Goal: Task Accomplishment & Management: Manage account settings

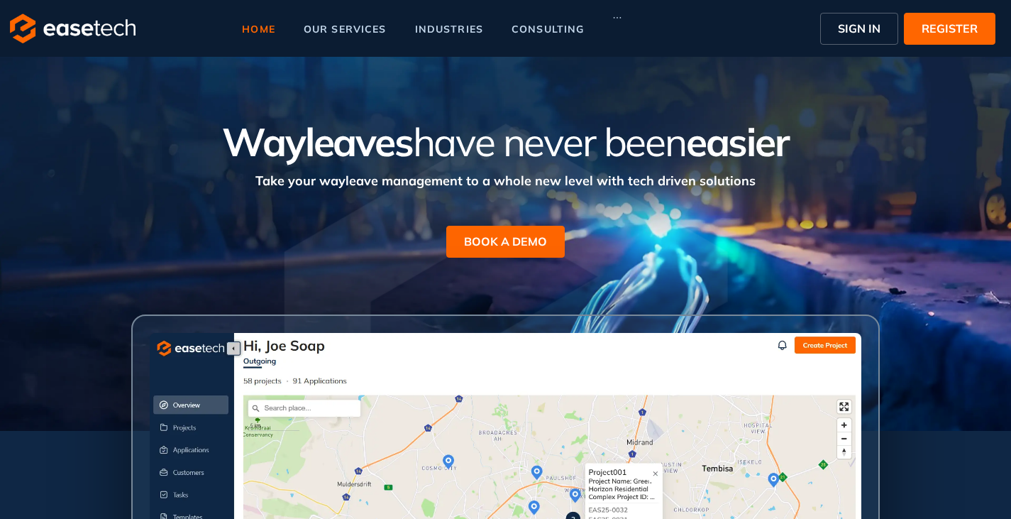
click at [851, 33] on span "SIGN IN" at bounding box center [859, 28] width 43 height 17
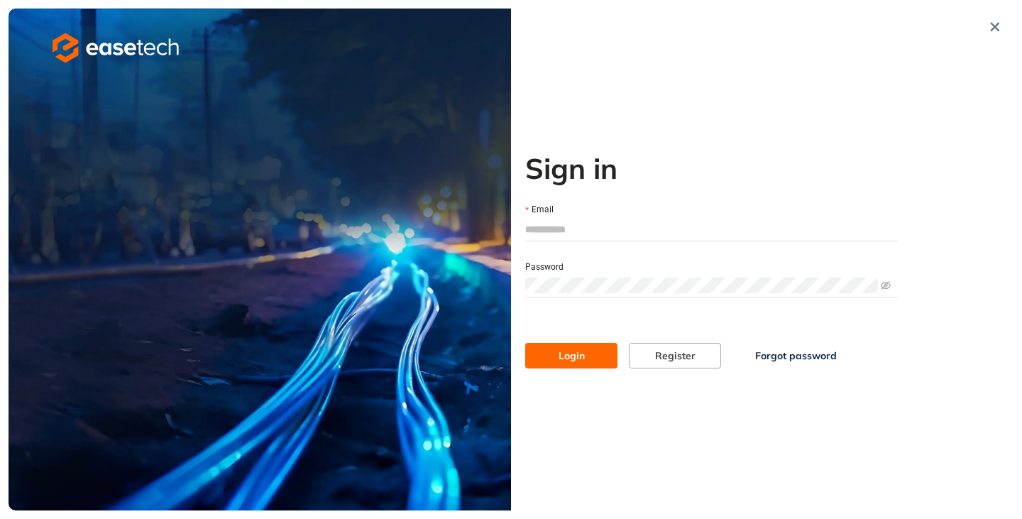
click at [576, 223] on input "Email" at bounding box center [711, 229] width 373 height 21
type input "**********"
click at [570, 361] on span "Login" at bounding box center [572, 356] width 26 height 16
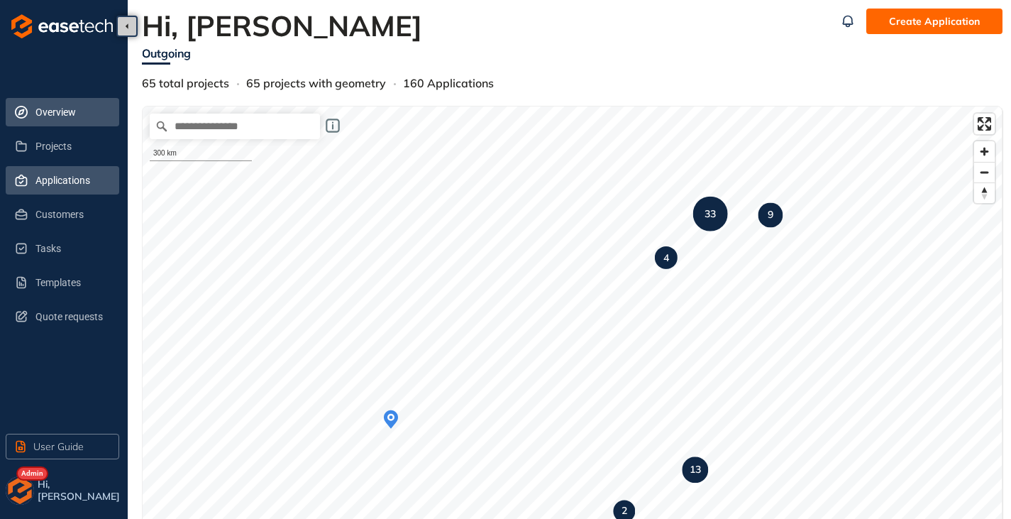
click at [68, 177] on span "Applications" at bounding box center [71, 180] width 72 height 28
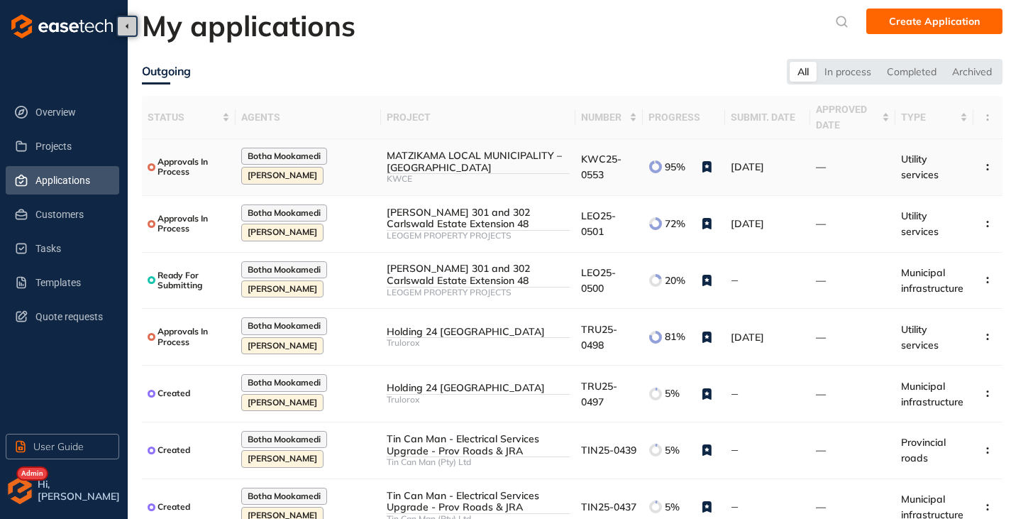
click at [495, 166] on div "MATZIKAMA LOCAL MUNICIPALITY – [GEOGRAPHIC_DATA]" at bounding box center [478, 162] width 183 height 24
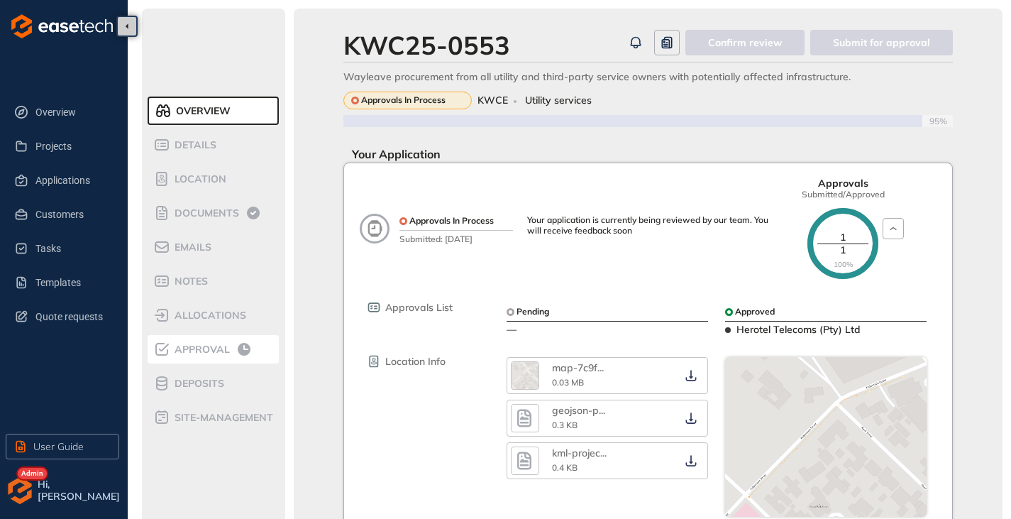
drag, startPoint x: 213, startPoint y: 334, endPoint x: 203, endPoint y: 346, distance: 15.1
click at [203, 346] on ul "Overview Details Location Documents Emails Notes allocations Approval Deposits …" at bounding box center [214, 264] width 132 height 341
click at [203, 346] on span "Approval" at bounding box center [200, 350] width 60 height 12
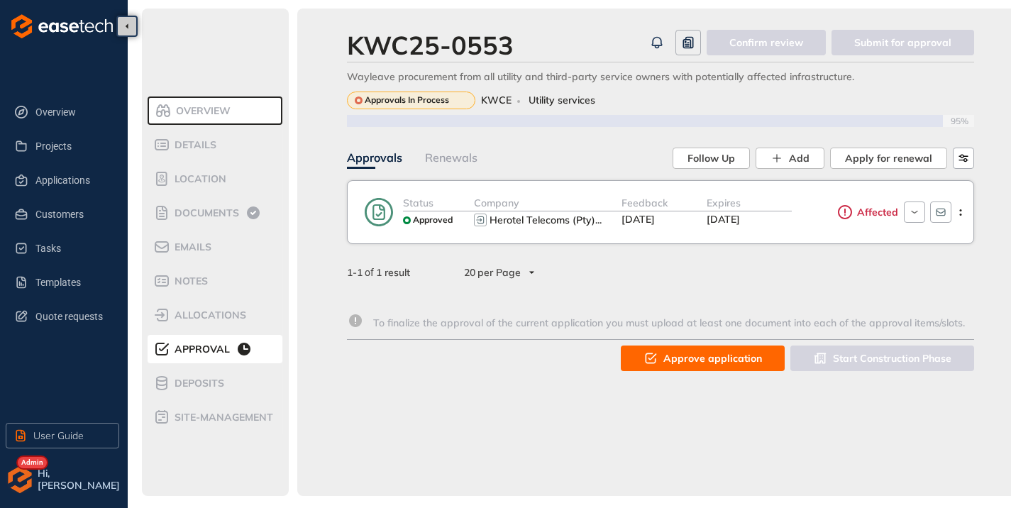
click at [696, 367] on button "Approve application" at bounding box center [703, 359] width 164 height 26
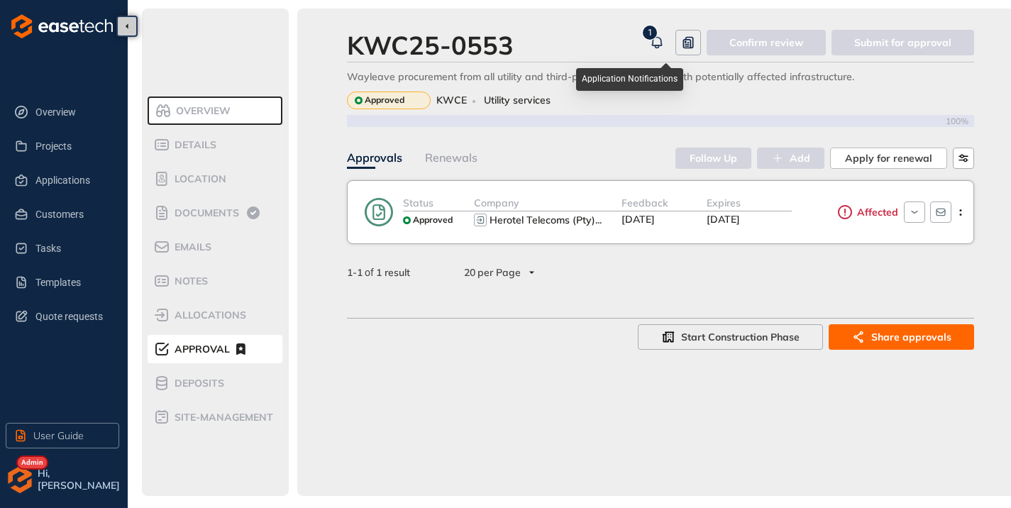
click at [659, 38] on icon "button" at bounding box center [656, 41] width 9 height 9
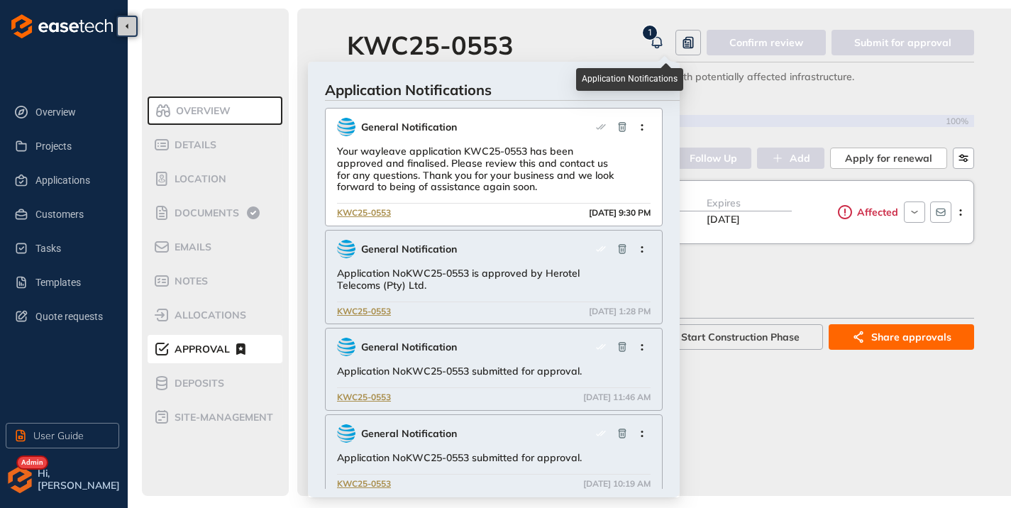
click at [659, 38] on icon "button" at bounding box center [656, 41] width 9 height 9
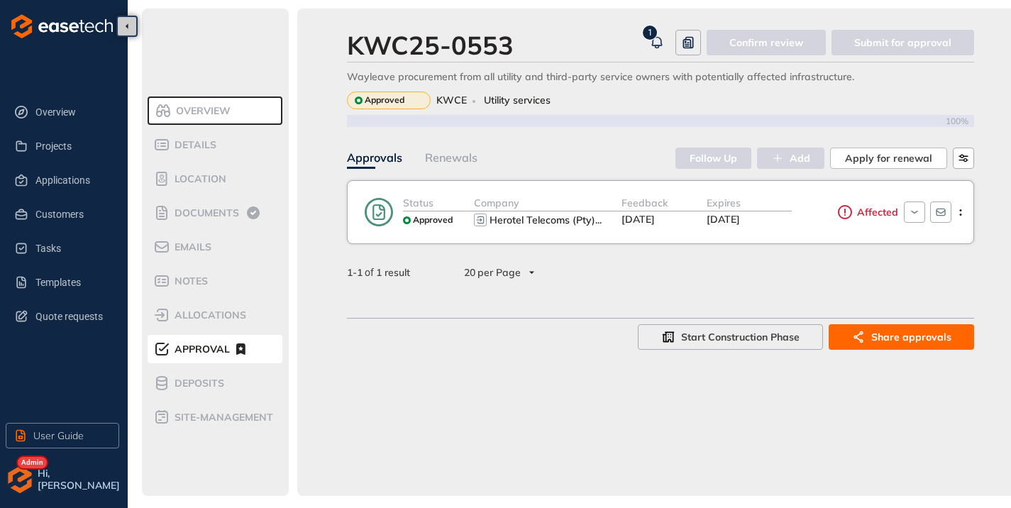
click at [857, 224] on div "Affected" at bounding box center [845, 212] width 106 height 34
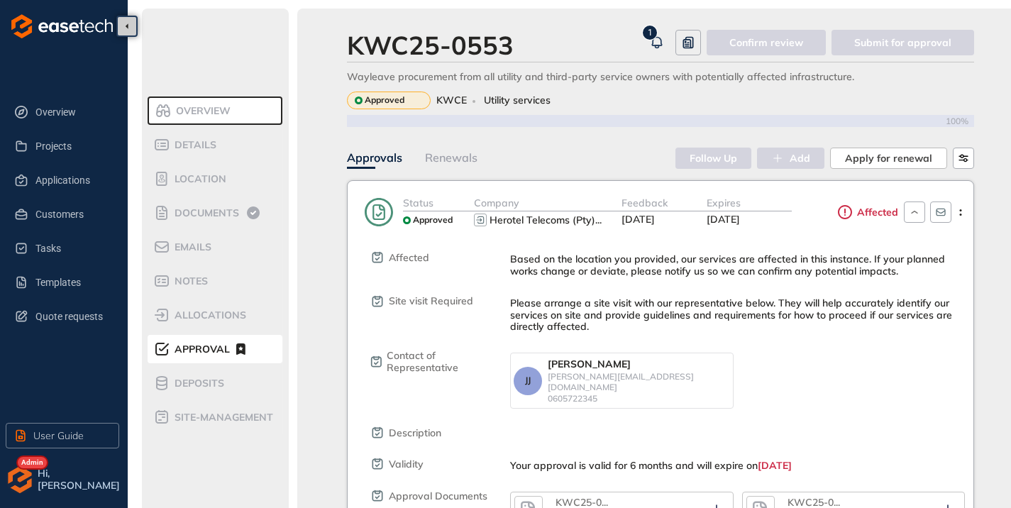
click at [857, 224] on div "Affected" at bounding box center [845, 212] width 106 height 34
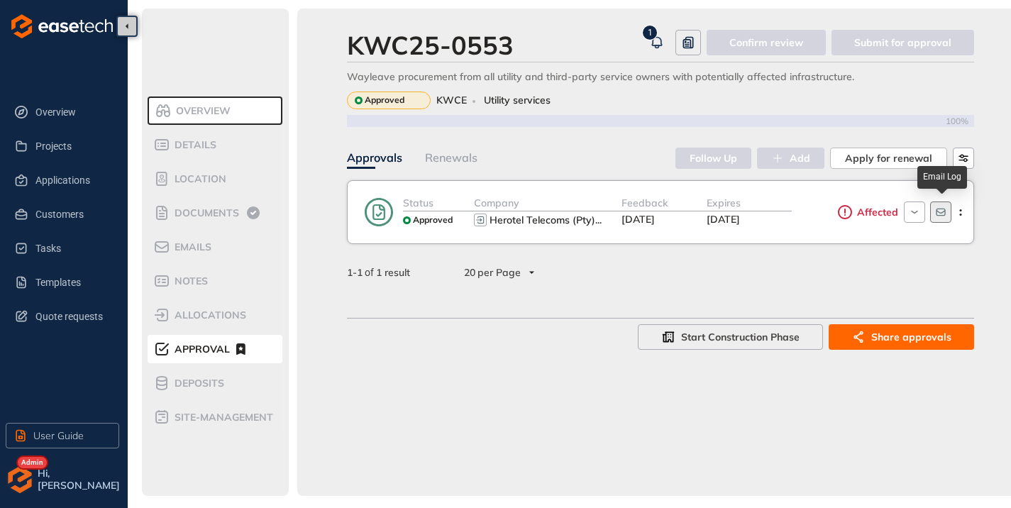
click at [940, 212] on icon "button" at bounding box center [940, 213] width 9 height 8
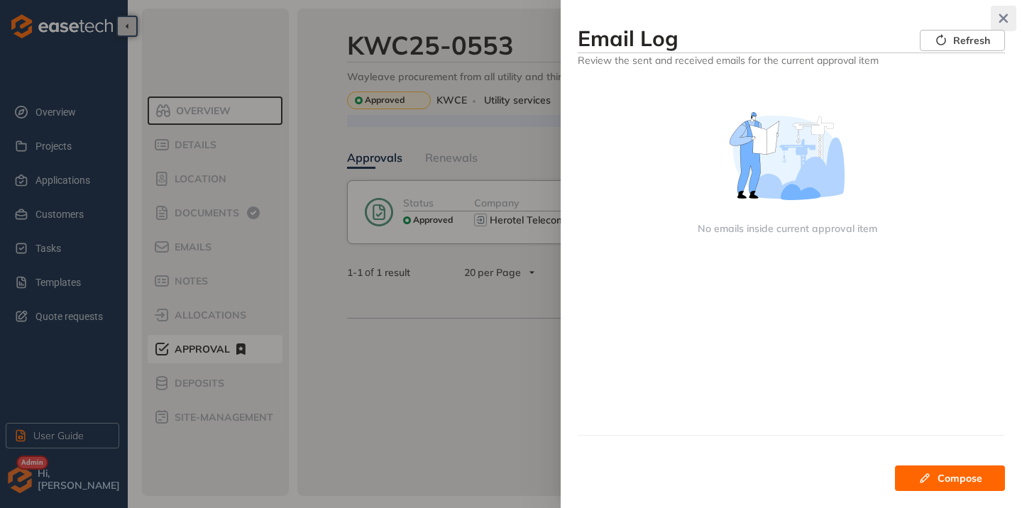
click at [1000, 16] on icon "button" at bounding box center [1003, 18] width 14 height 10
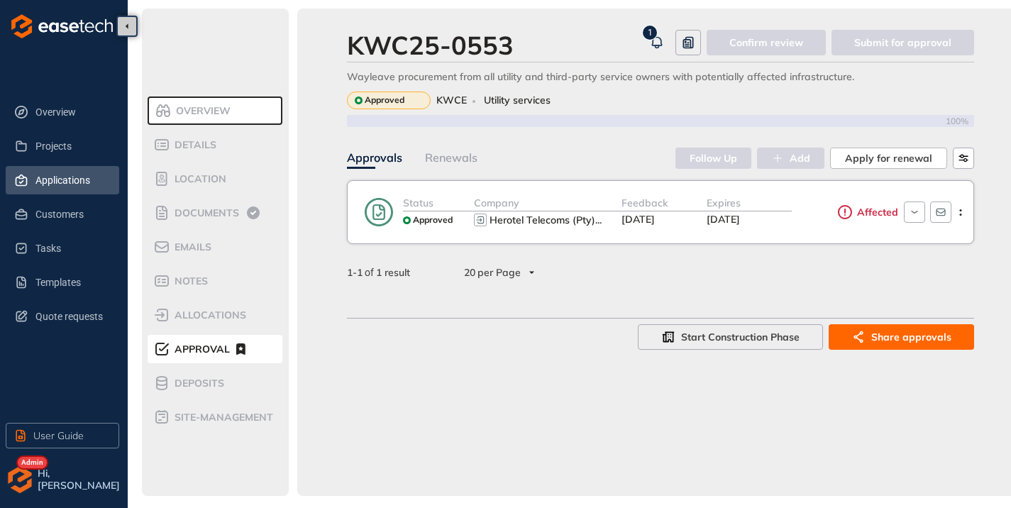
click at [41, 180] on span "Applications" at bounding box center [71, 180] width 72 height 28
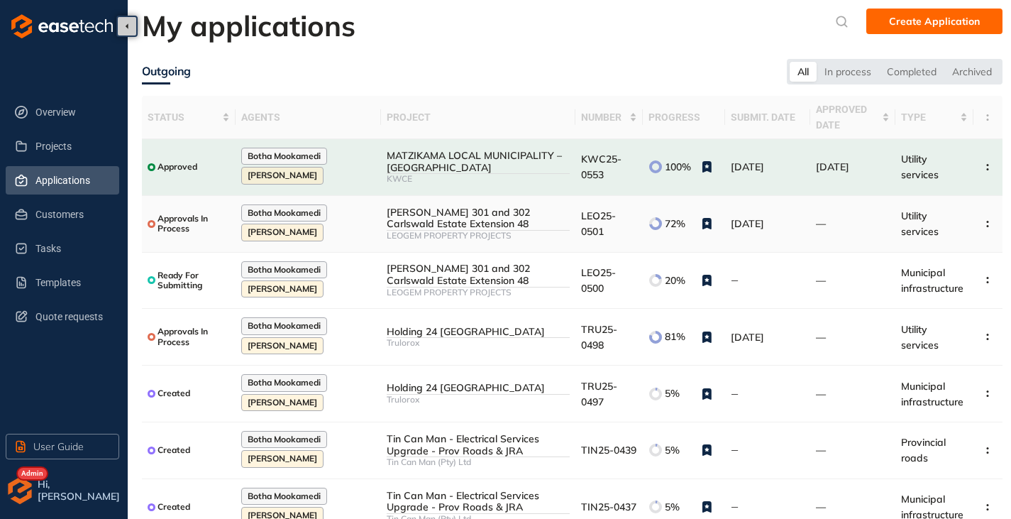
click at [530, 213] on div "Erven 301 and 302 Carlswald Estate Extension 48" at bounding box center [478, 219] width 183 height 24
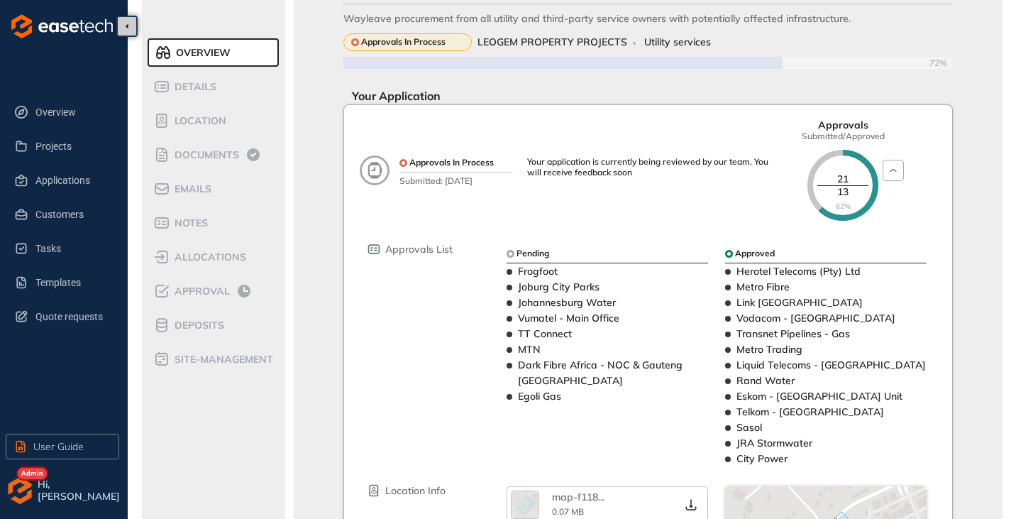
scroll to position [37, 0]
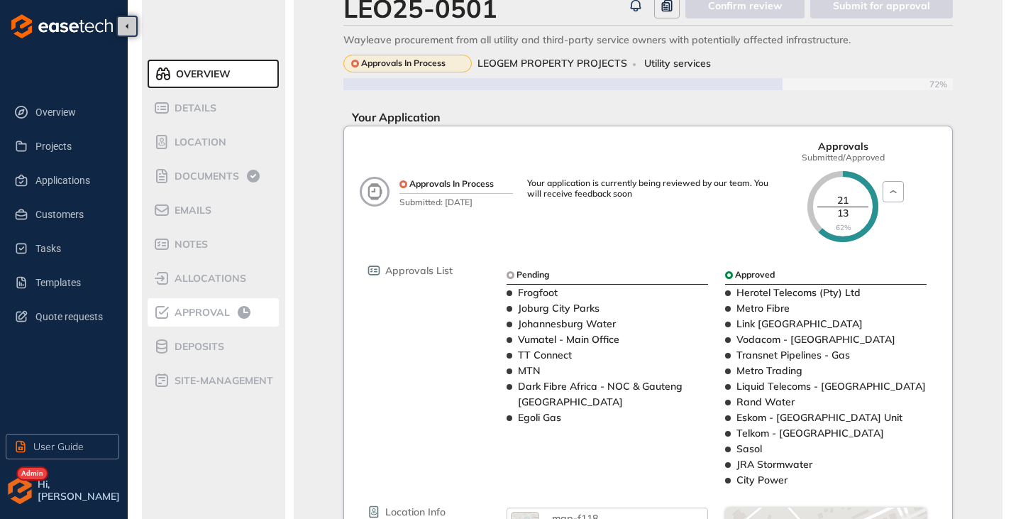
click at [211, 314] on span "Approval" at bounding box center [200, 313] width 60 height 12
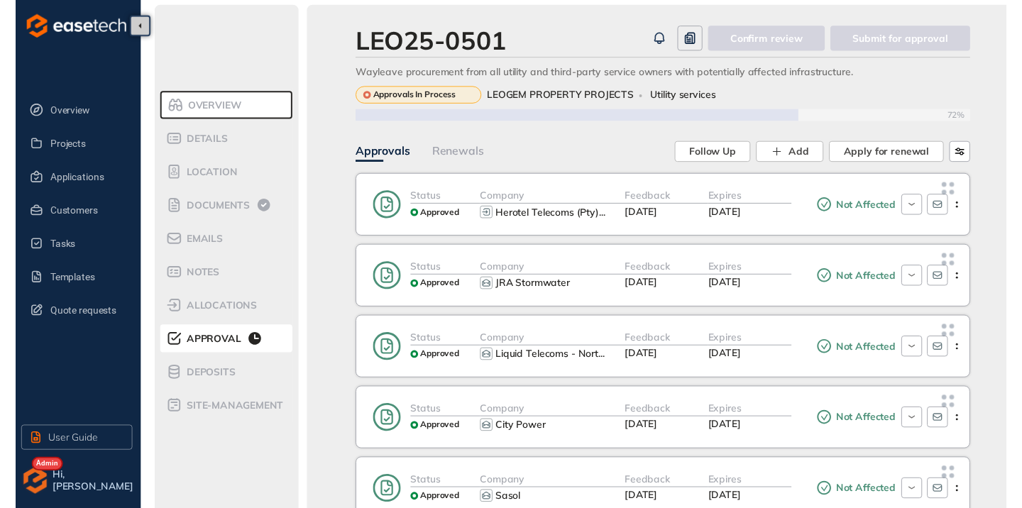
scroll to position [37, 0]
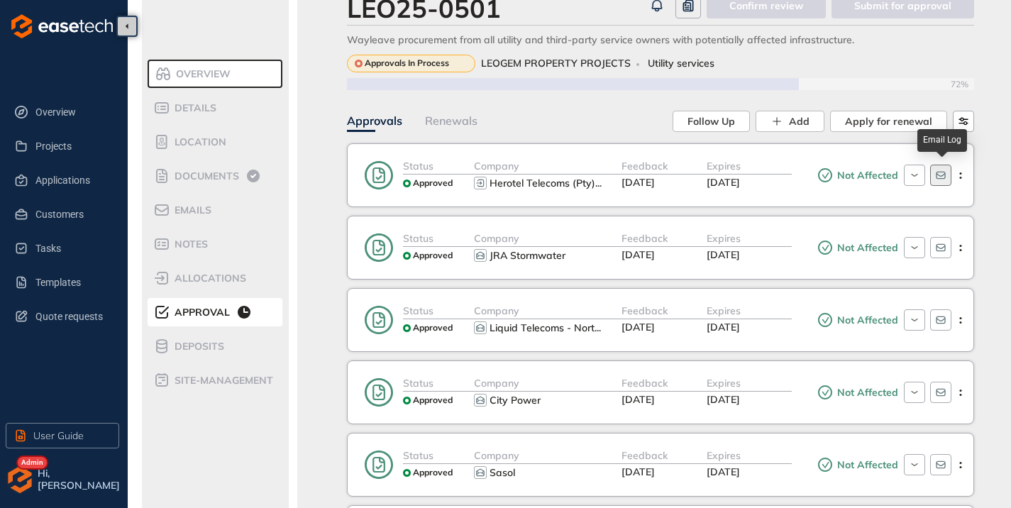
click at [938, 172] on icon "button" at bounding box center [940, 176] width 9 height 8
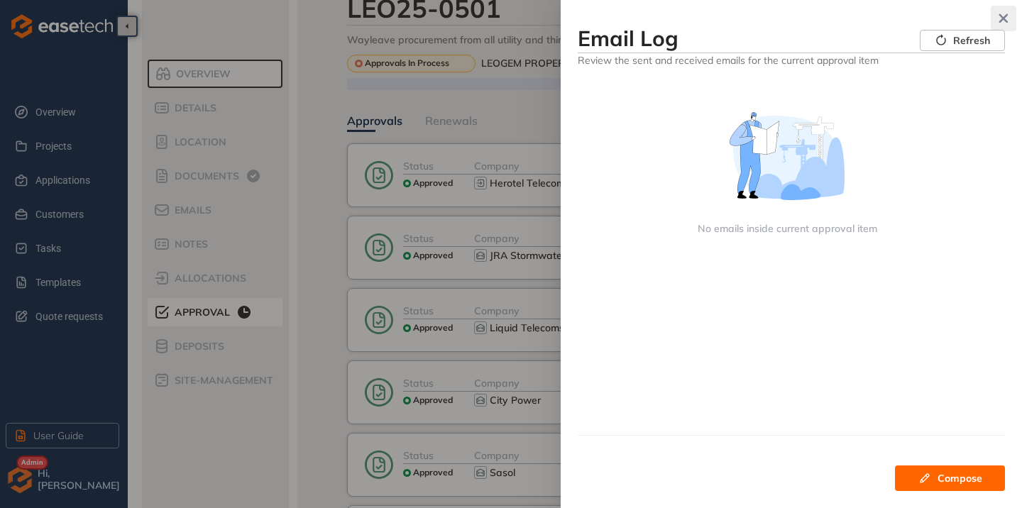
click at [1006, 16] on icon "button" at bounding box center [1003, 18] width 9 height 9
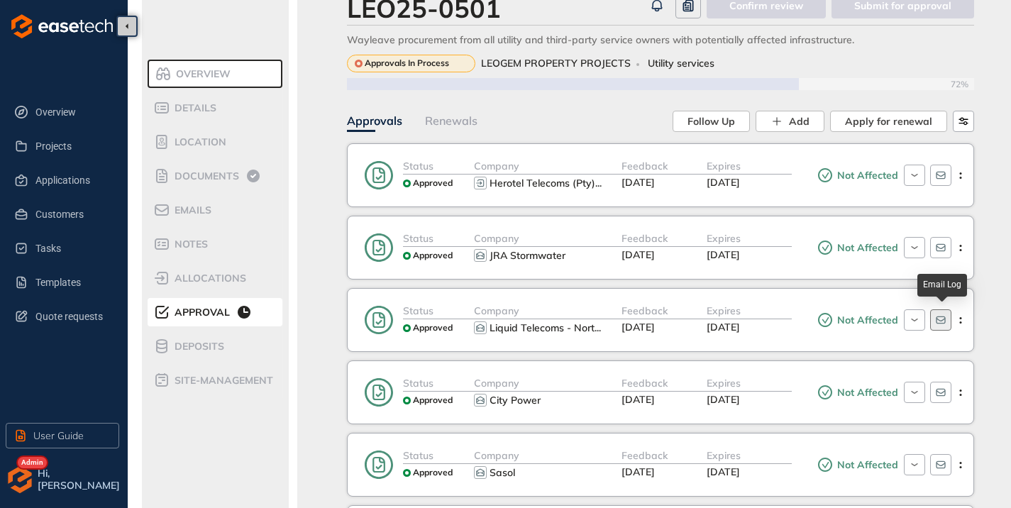
click at [940, 325] on icon "button" at bounding box center [940, 319] width 11 height 11
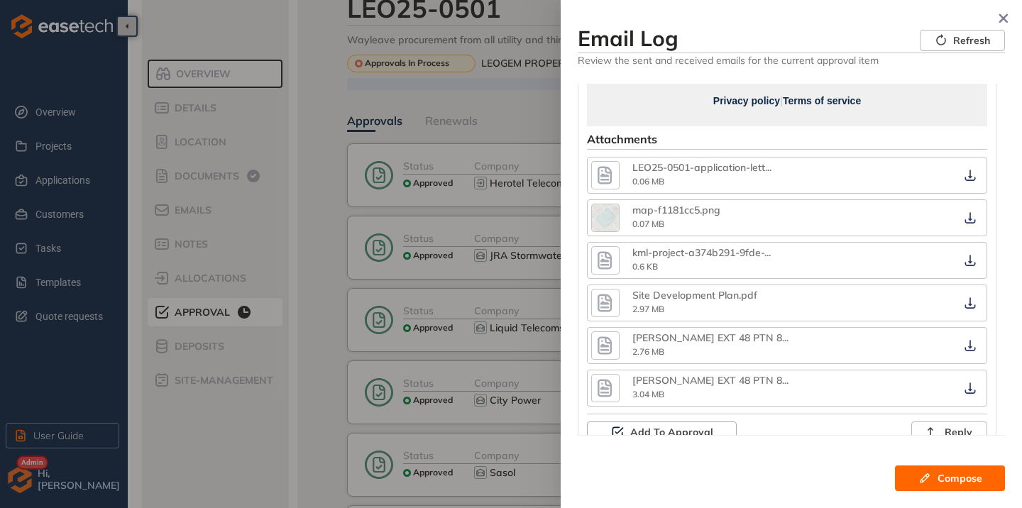
scroll to position [965, 0]
click at [1007, 13] on button "button" at bounding box center [1004, 19] width 26 height 26
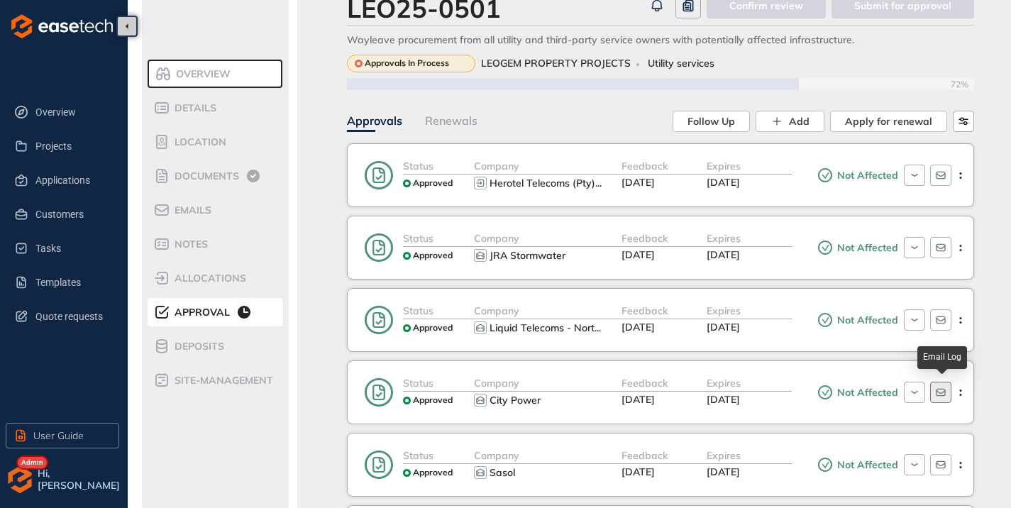
click at [938, 392] on icon "button" at bounding box center [940, 392] width 11 height 11
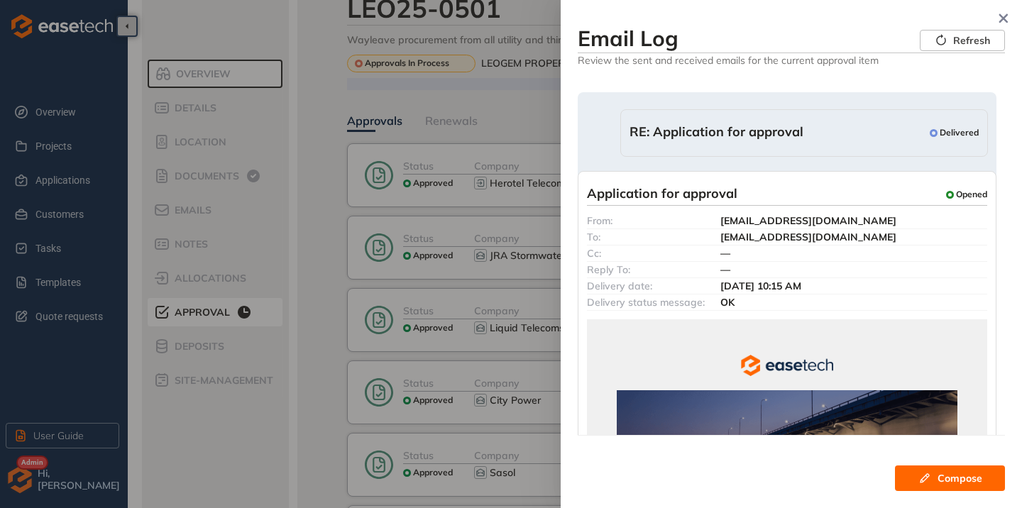
click at [755, 133] on span "RE: Application for approval" at bounding box center [717, 133] width 174 height 18
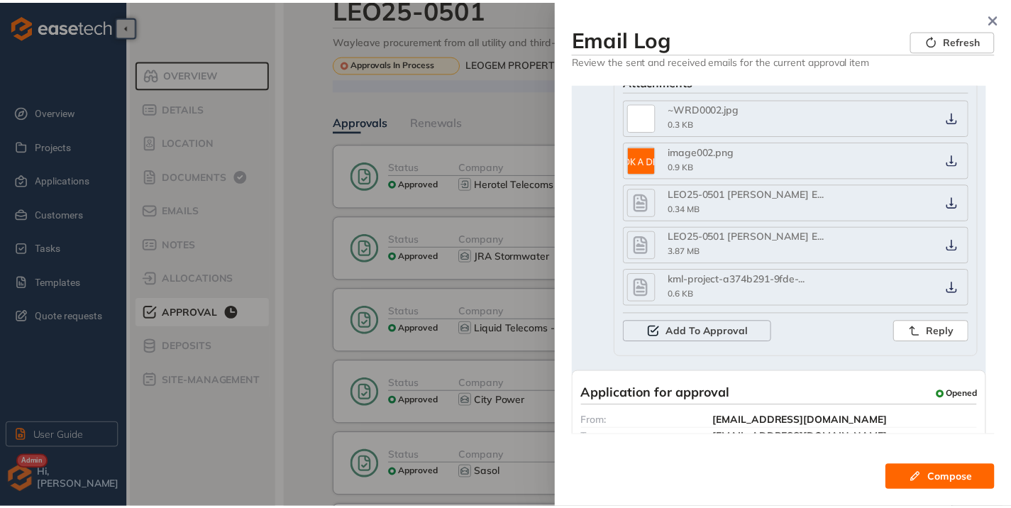
scroll to position [845, 0]
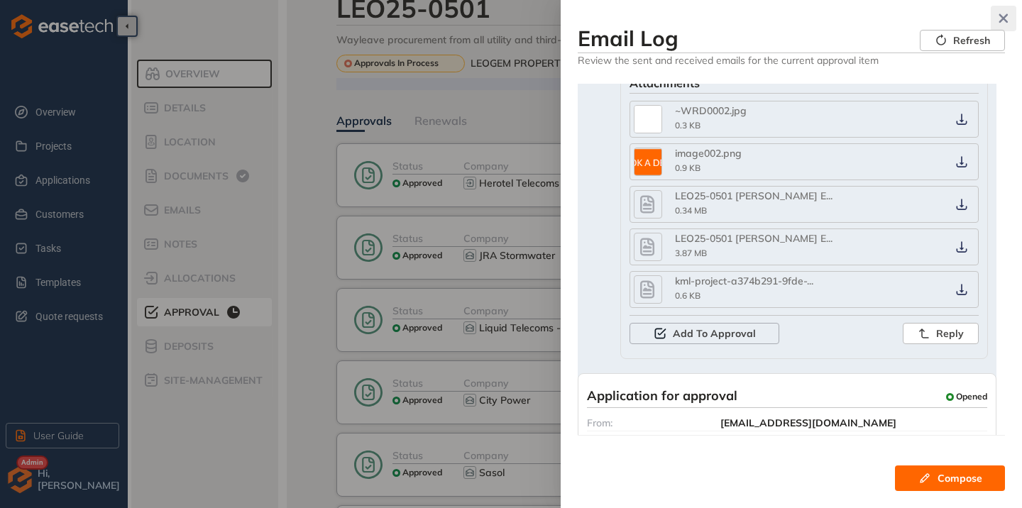
click at [1002, 25] on button "button" at bounding box center [1004, 19] width 26 height 26
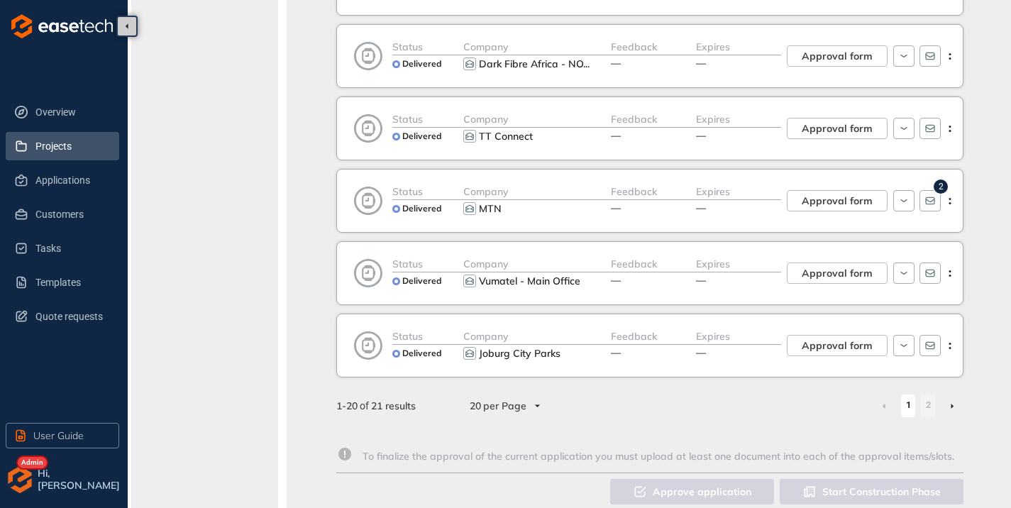
scroll to position [1243, 11]
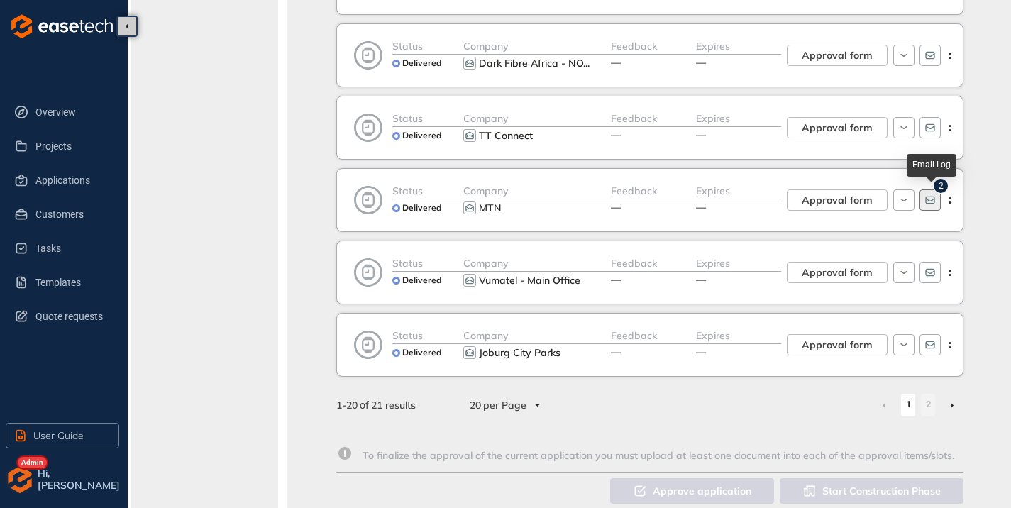
click at [931, 201] on icon "button" at bounding box center [930, 201] width 9 height 8
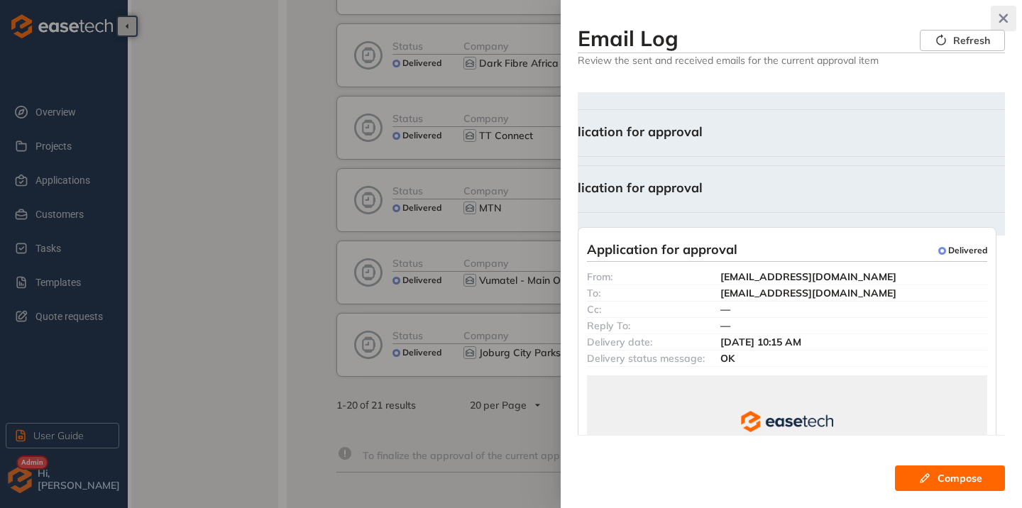
click at [1002, 19] on icon "button" at bounding box center [1003, 18] width 9 height 9
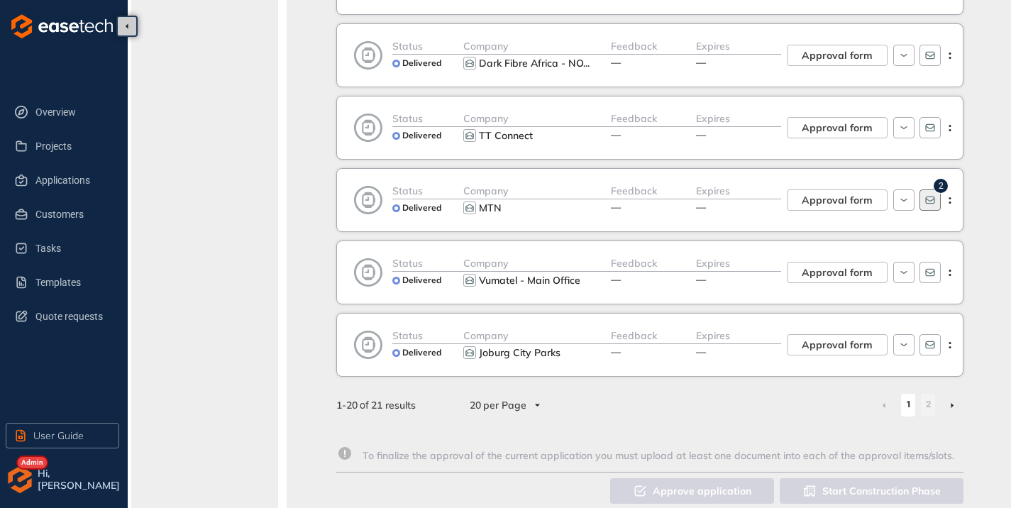
click at [930, 206] on button "button" at bounding box center [930, 200] width 21 height 21
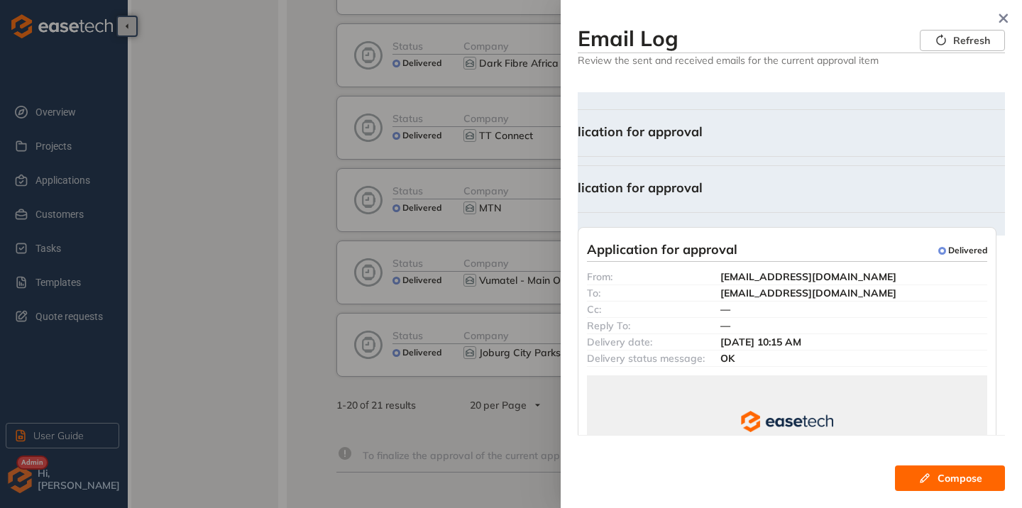
click at [717, 131] on div "FW: Application for approval Delivered" at bounding box center [804, 133] width 559 height 18
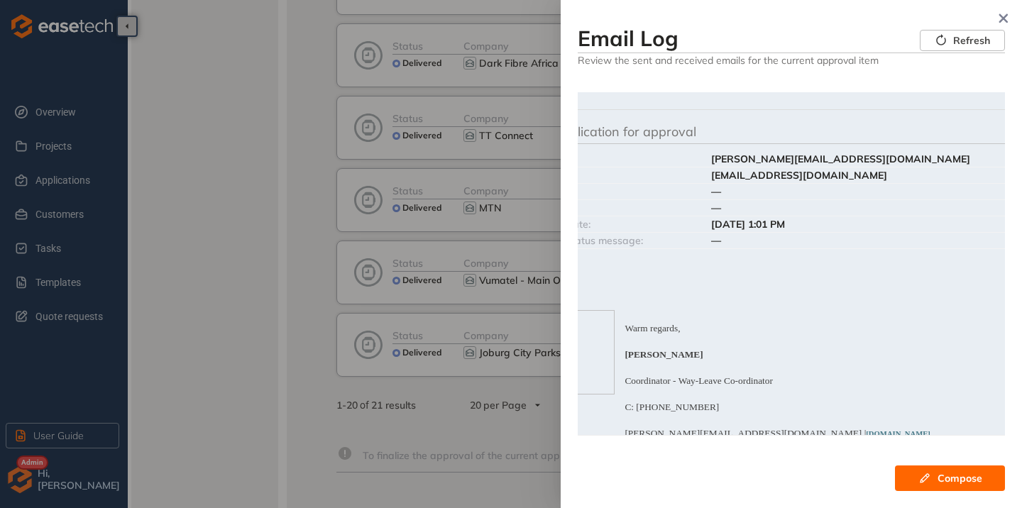
click at [717, 126] on div "FW: Application for approval Delivered" at bounding box center [804, 133] width 559 height 18
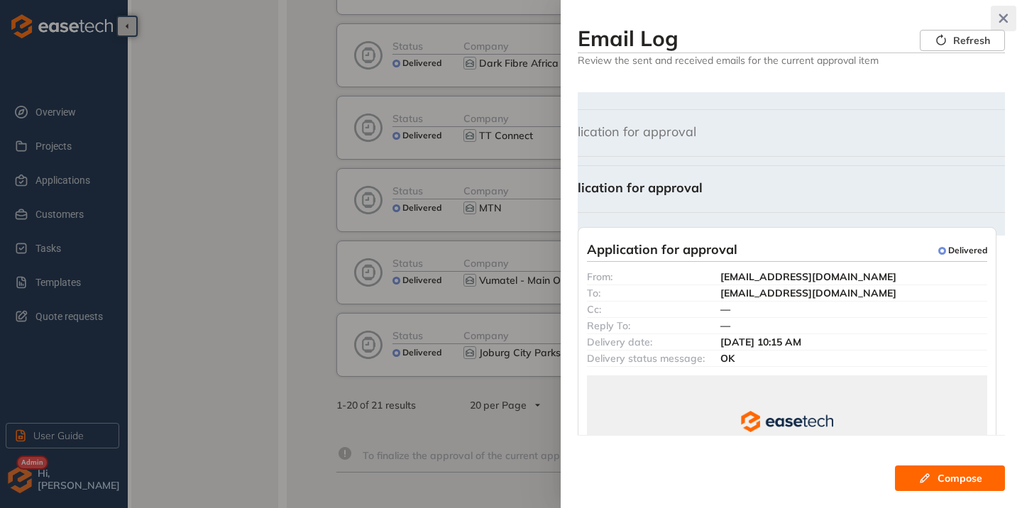
click at [1011, 9] on button "button" at bounding box center [1004, 19] width 26 height 26
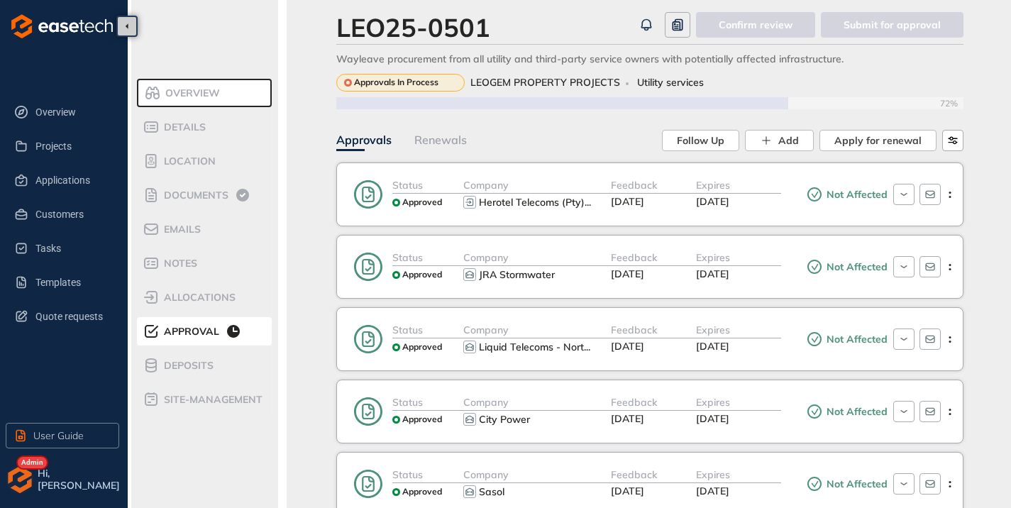
scroll to position [0, 11]
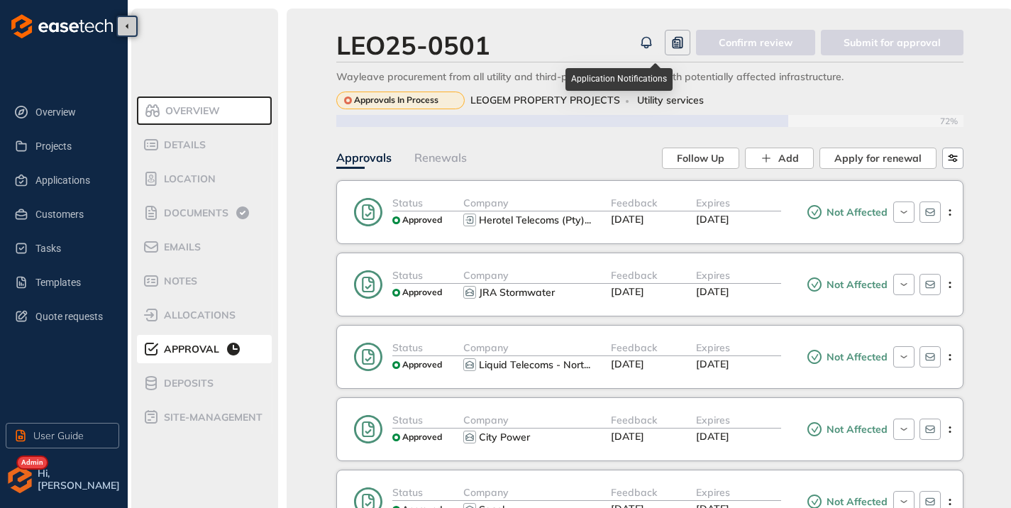
click at [651, 44] on icon "button" at bounding box center [646, 41] width 9 height 9
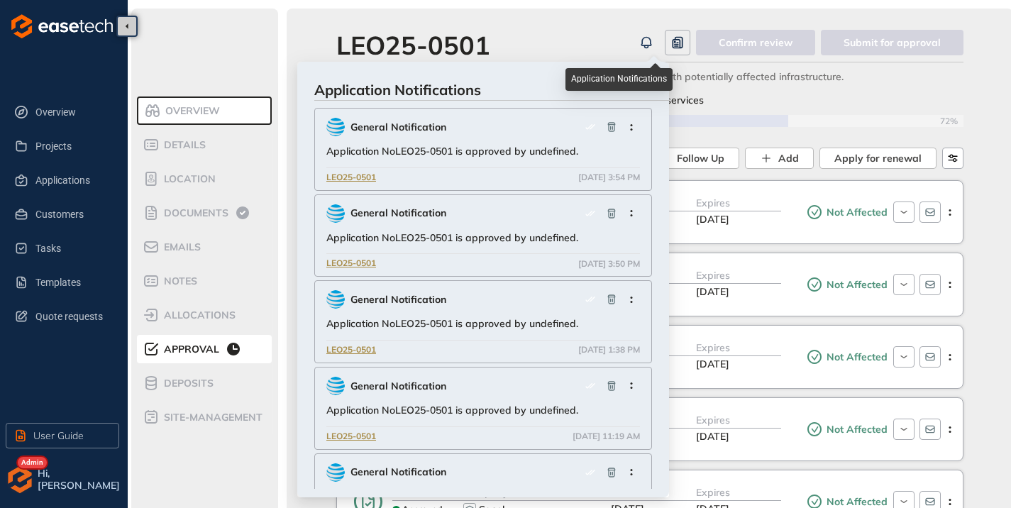
click at [651, 44] on icon "button" at bounding box center [646, 41] width 9 height 9
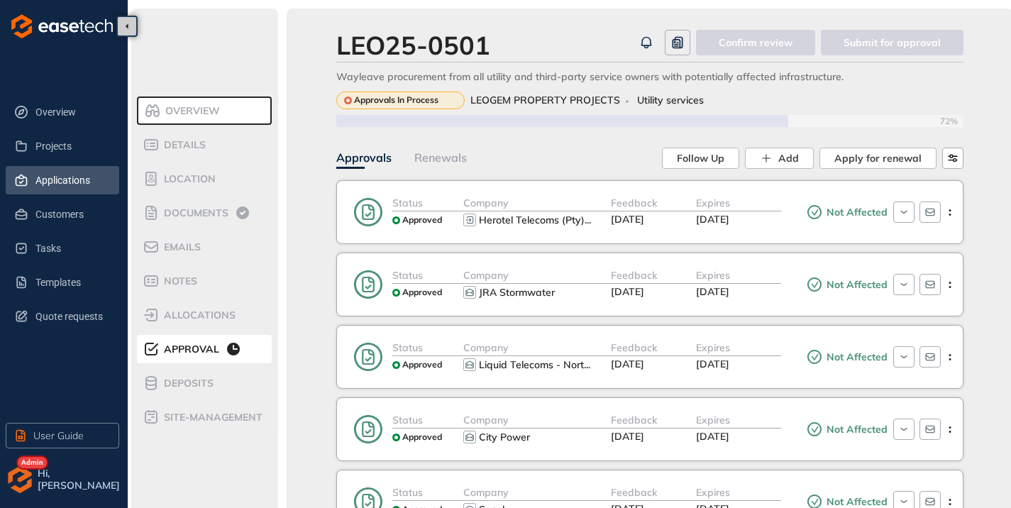
click at [63, 179] on span "Applications" at bounding box center [71, 180] width 72 height 28
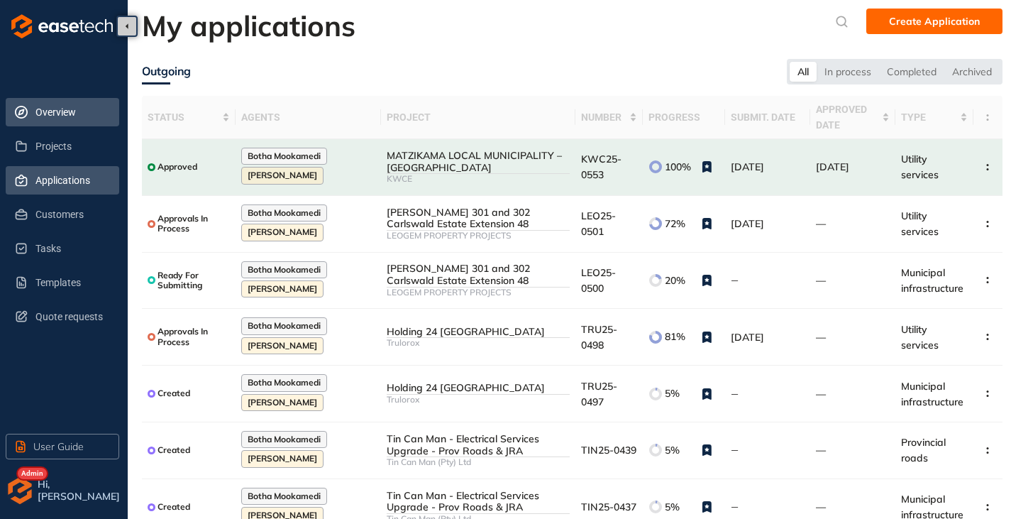
click at [50, 104] on span "Overview" at bounding box center [71, 112] width 72 height 28
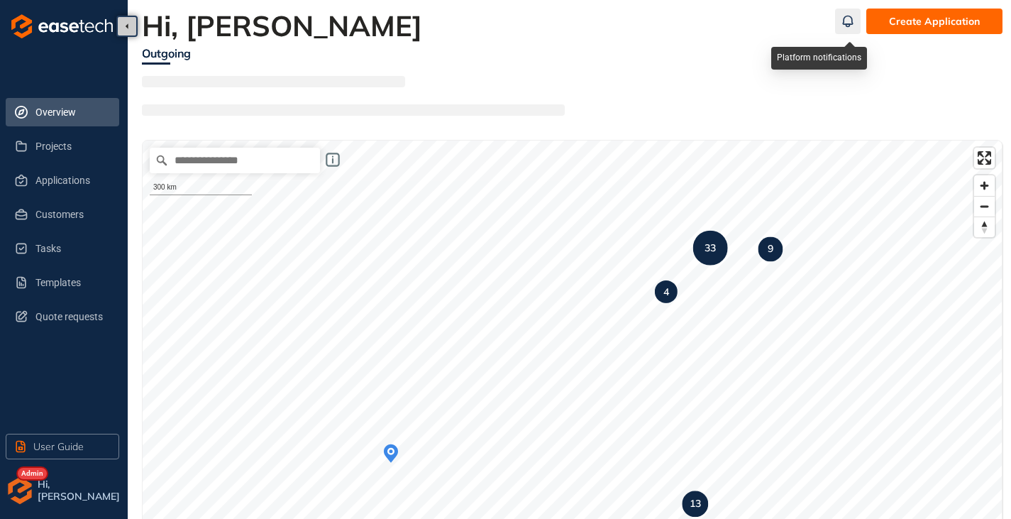
click at [850, 20] on icon "button" at bounding box center [848, 21] width 14 height 17
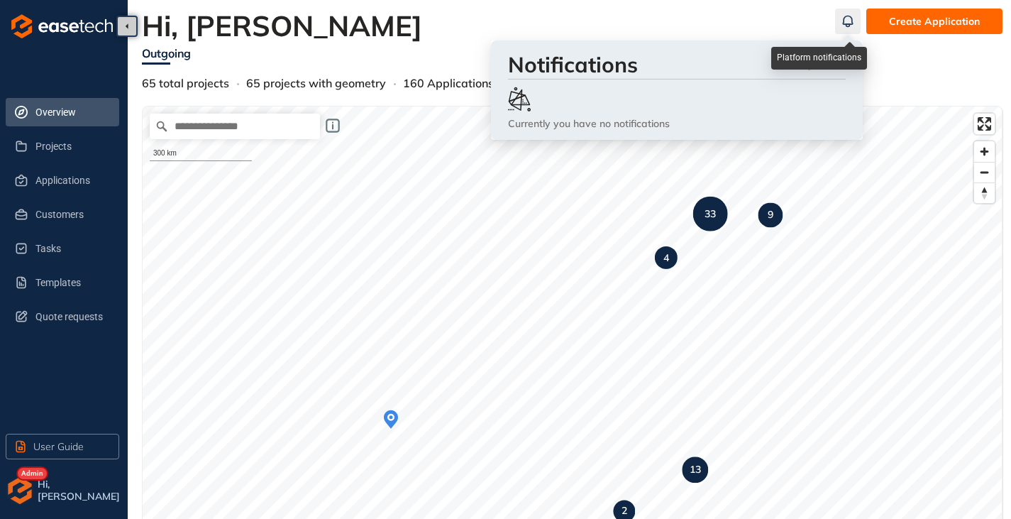
click at [850, 20] on icon "button" at bounding box center [848, 21] width 14 height 17
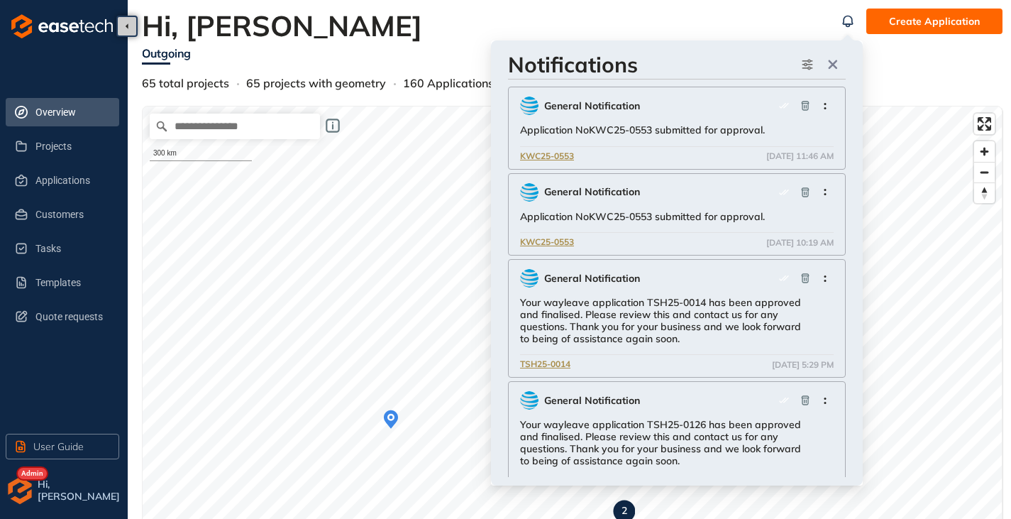
click at [547, 16] on h2 "Hi, Gareth" at bounding box center [488, 26] width 693 height 34
click at [835, 60] on icon "button" at bounding box center [833, 65] width 14 height 10
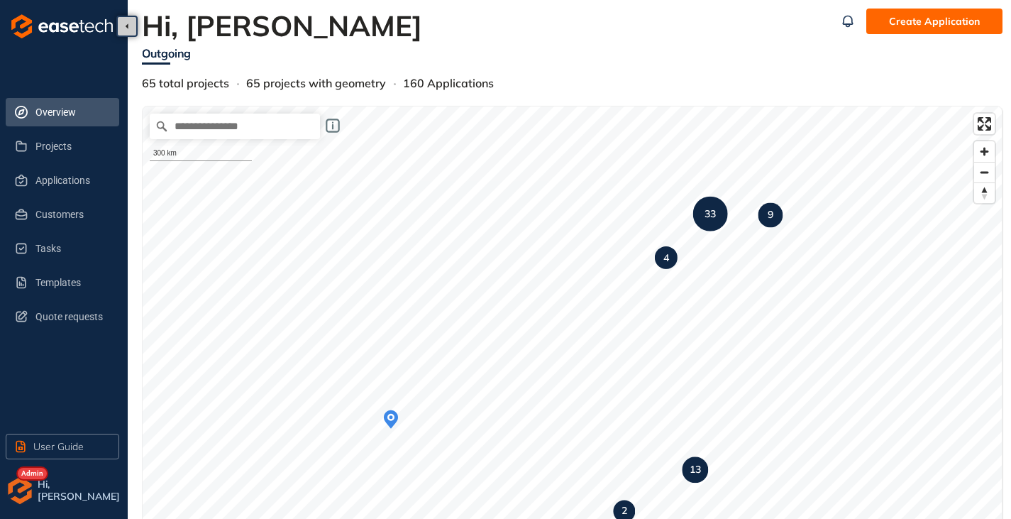
click at [33, 485] on img "button" at bounding box center [20, 490] width 28 height 28
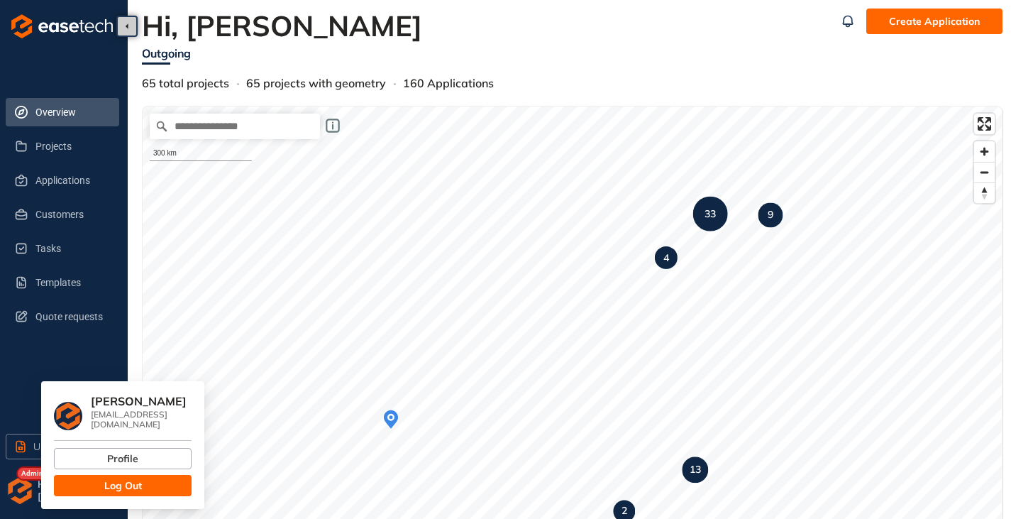
click at [126, 478] on span "Log Out" at bounding box center [123, 486] width 38 height 16
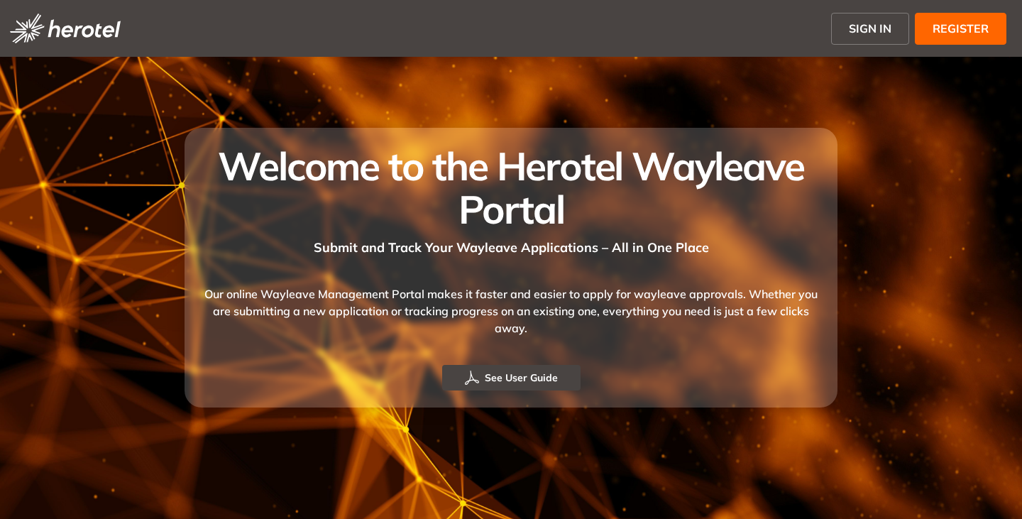
click at [860, 35] on span "SIGN IN" at bounding box center [870, 28] width 43 height 17
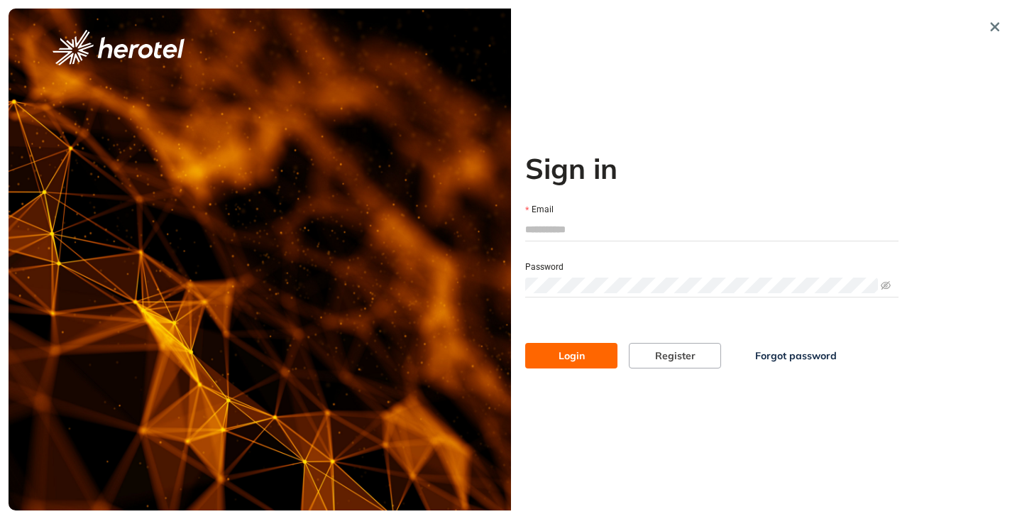
click at [569, 226] on input "Email" at bounding box center [711, 229] width 373 height 21
type input "**********"
click at [525, 343] on button "Login" at bounding box center [571, 356] width 92 height 26
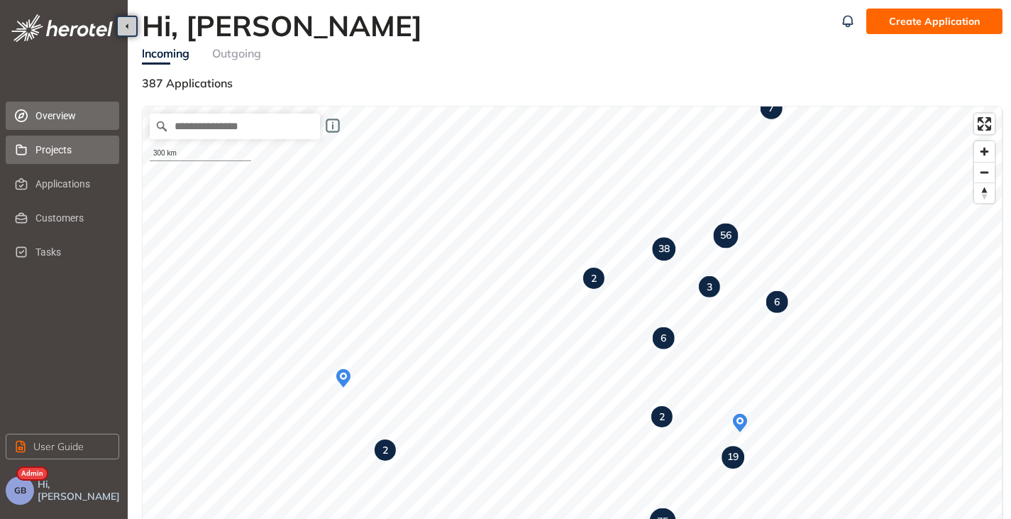
click at [65, 150] on span "Projects" at bounding box center [71, 150] width 72 height 28
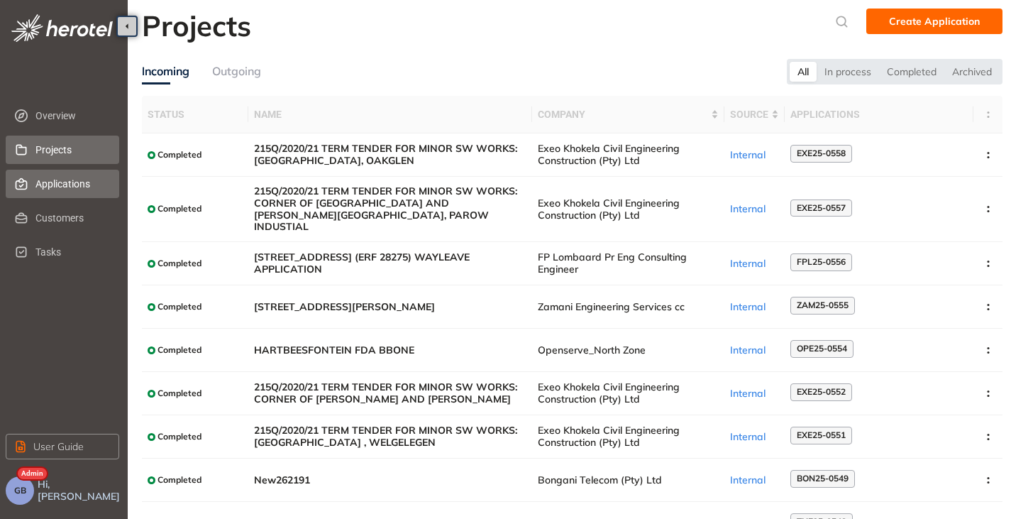
click at [84, 190] on span "Applications" at bounding box center [71, 184] width 72 height 28
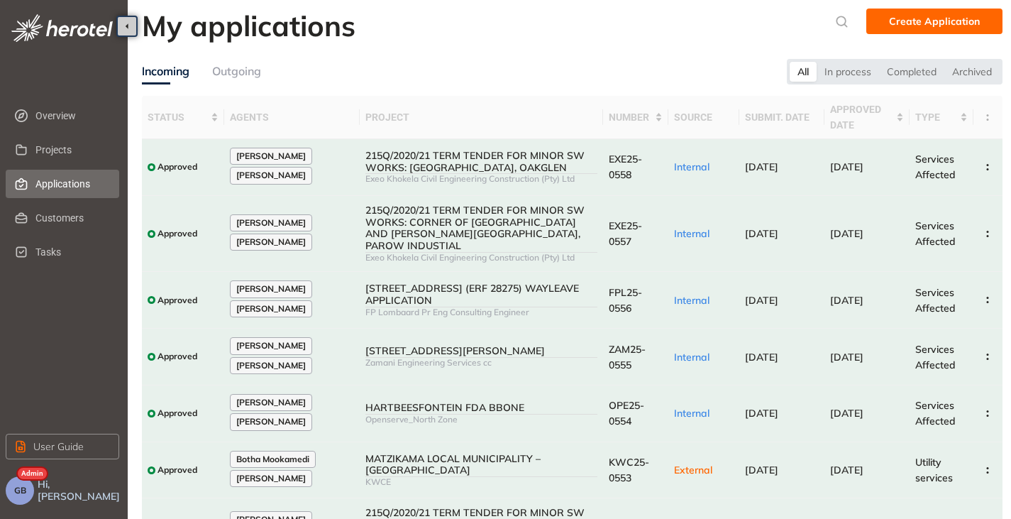
click at [245, 69] on div "Outgoing" at bounding box center [236, 71] width 49 height 18
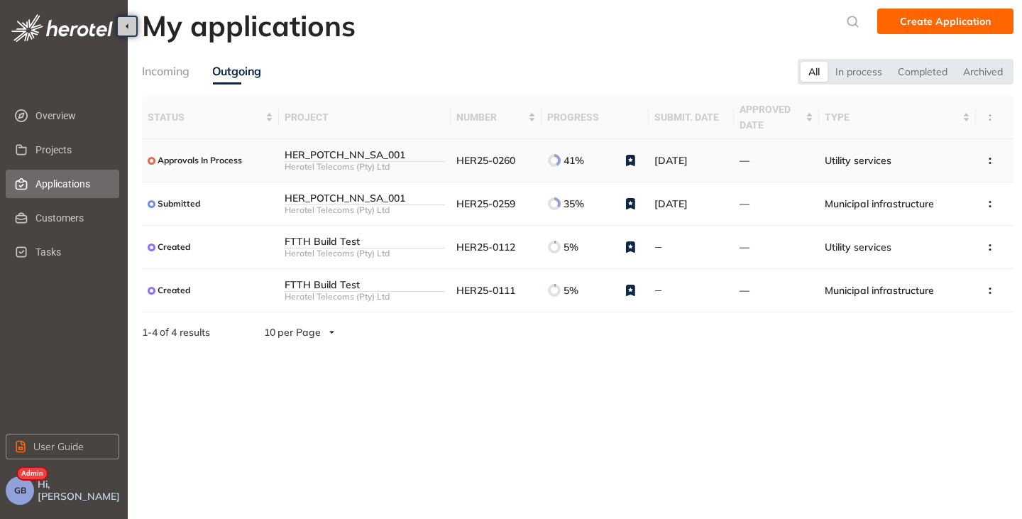
click at [500, 167] on td "HER25-0260" at bounding box center [497, 160] width 92 height 43
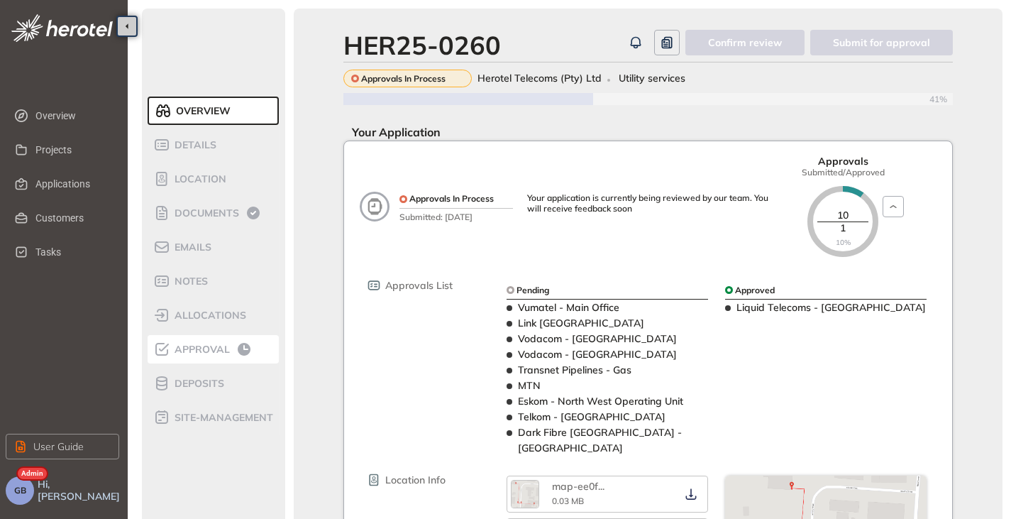
click at [196, 338] on li "Approval" at bounding box center [213, 349] width 131 height 28
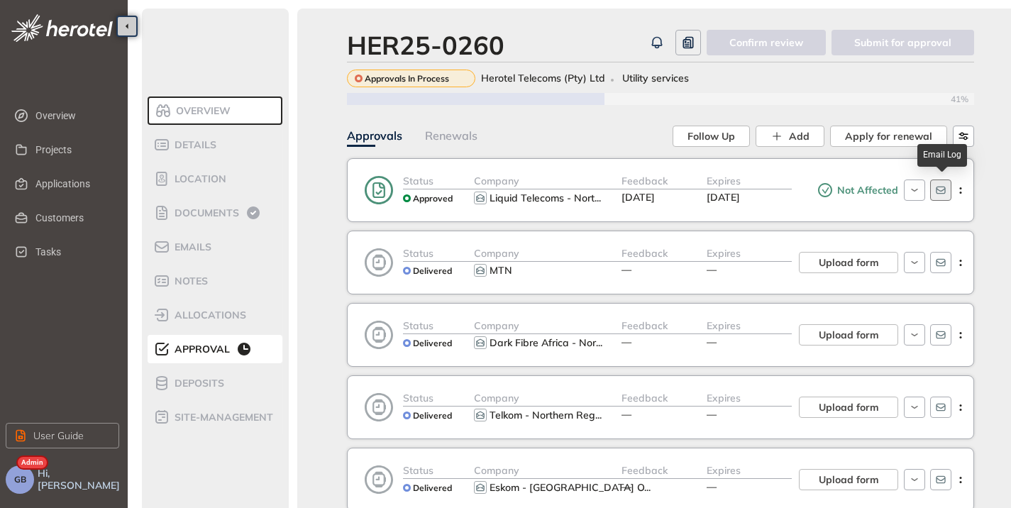
click at [945, 194] on icon "button" at bounding box center [940, 190] width 11 height 11
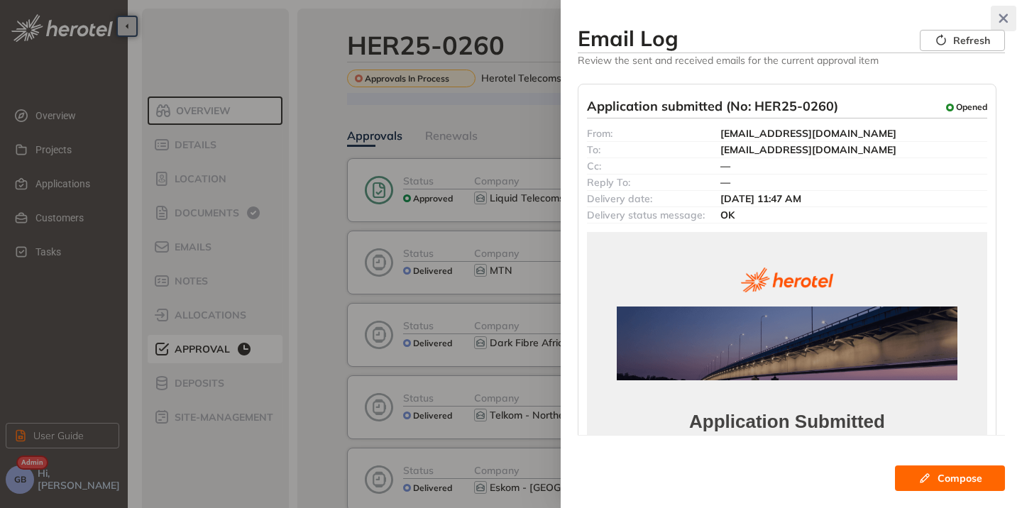
click at [998, 12] on button "button" at bounding box center [1004, 19] width 26 height 26
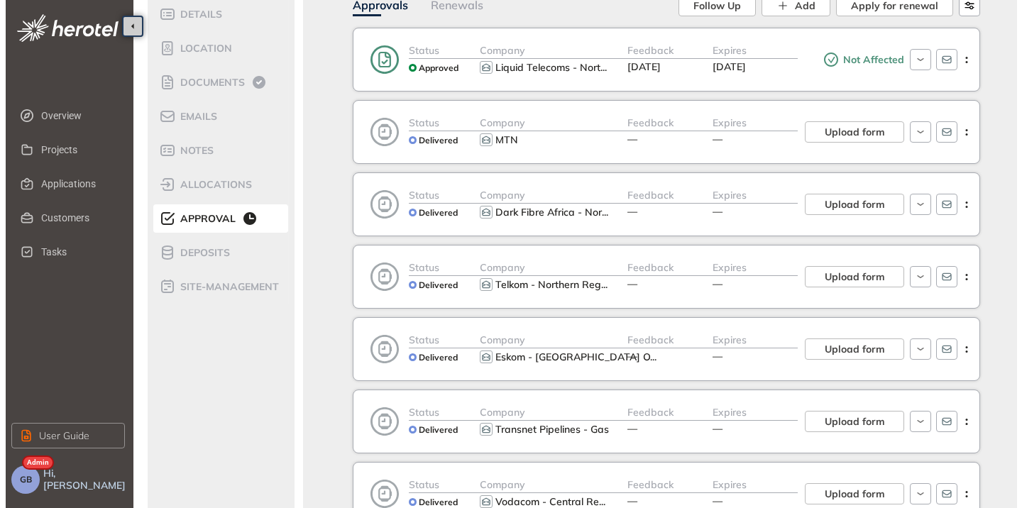
scroll to position [64, 0]
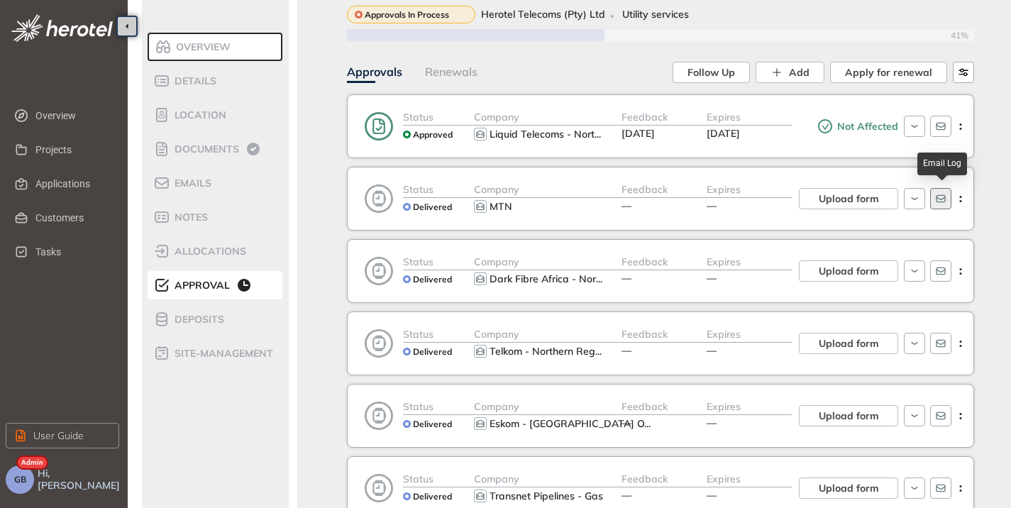
click at [940, 199] on icon "button" at bounding box center [940, 199] width 9 height 8
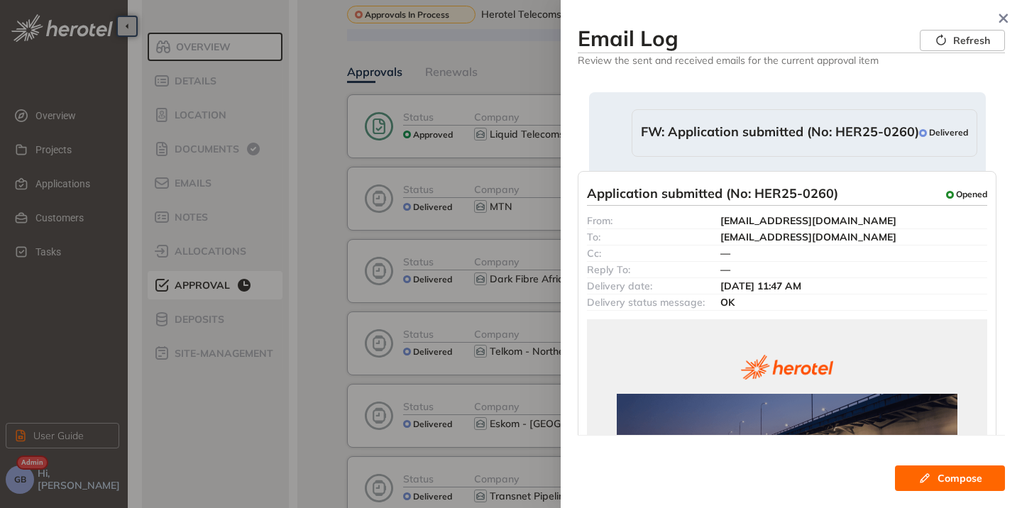
click at [755, 133] on span "FW: Application submitted (No: HER25-0260)" at bounding box center [780, 133] width 278 height 18
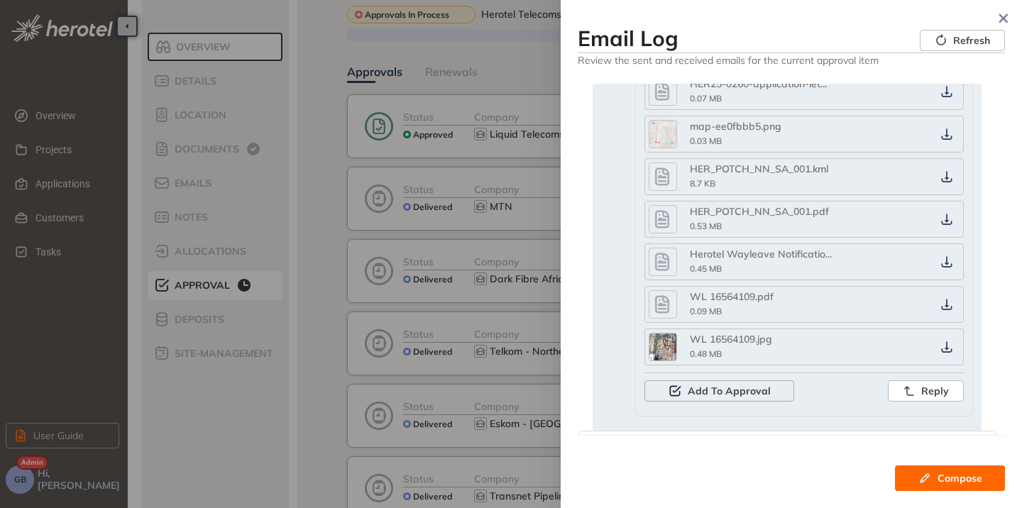
scroll to position [292, 0]
click at [662, 302] on icon "button" at bounding box center [662, 304] width 21 height 26
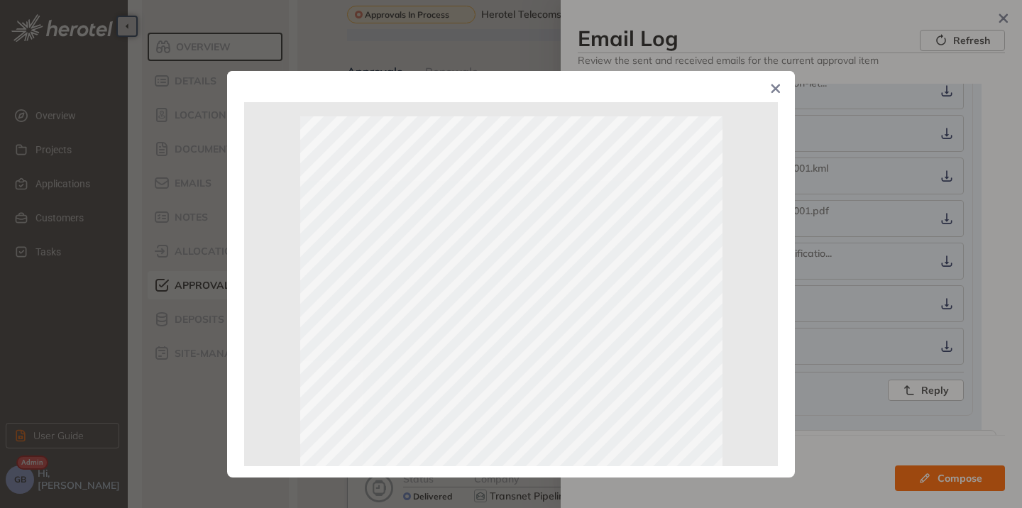
click at [777, 90] on icon "Close" at bounding box center [775, 88] width 9 height 9
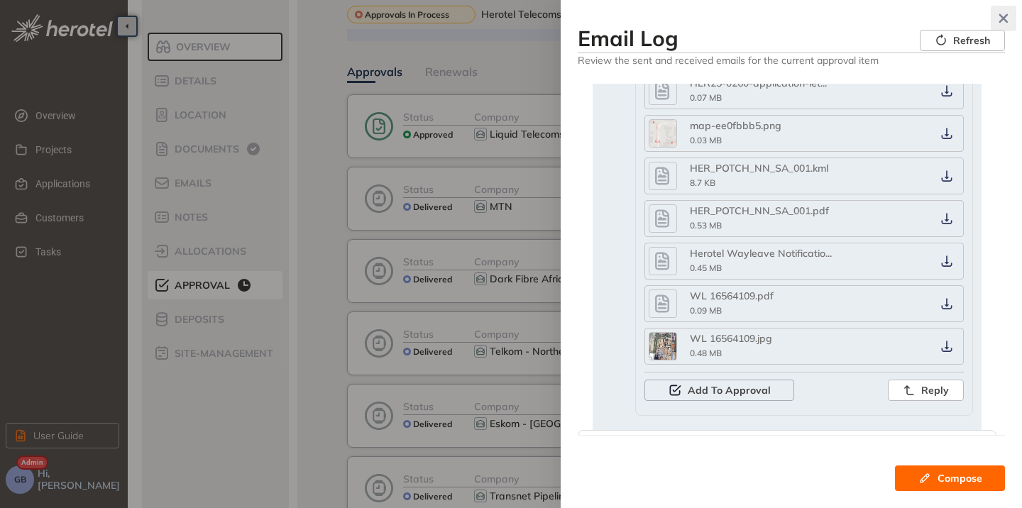
click at [1004, 17] on icon "button" at bounding box center [1003, 18] width 9 height 9
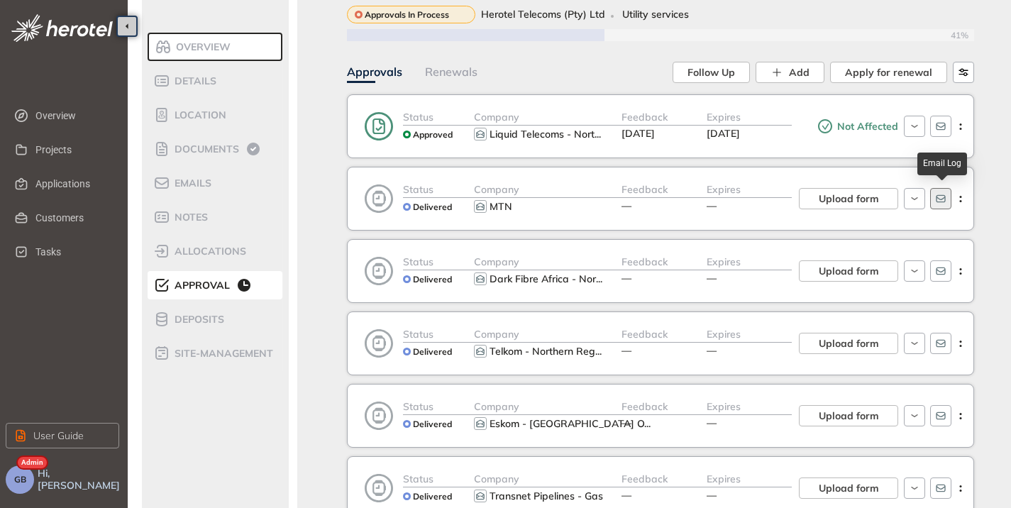
click at [936, 195] on icon "button" at bounding box center [940, 198] width 11 height 11
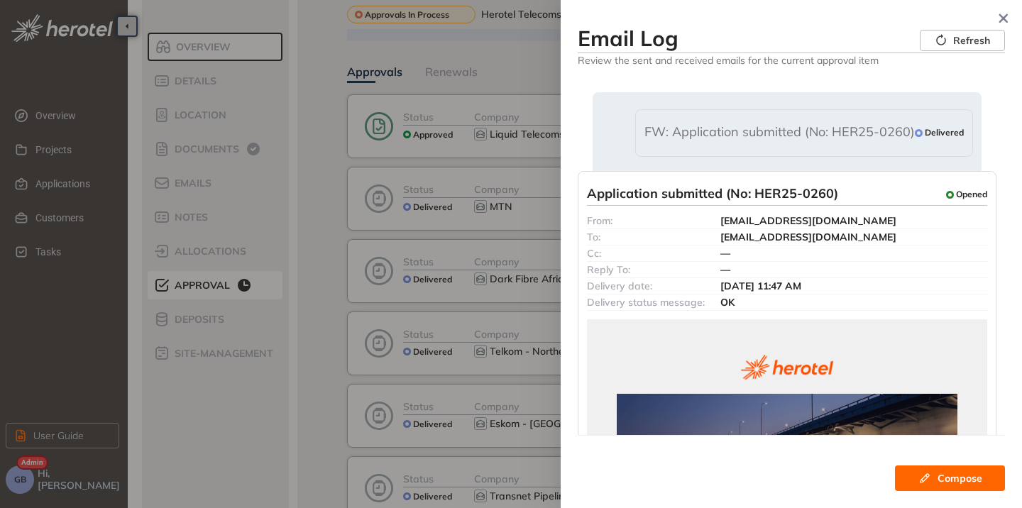
click at [809, 134] on span "FW: Application submitted (No: HER25-0260)" at bounding box center [779, 133] width 270 height 18
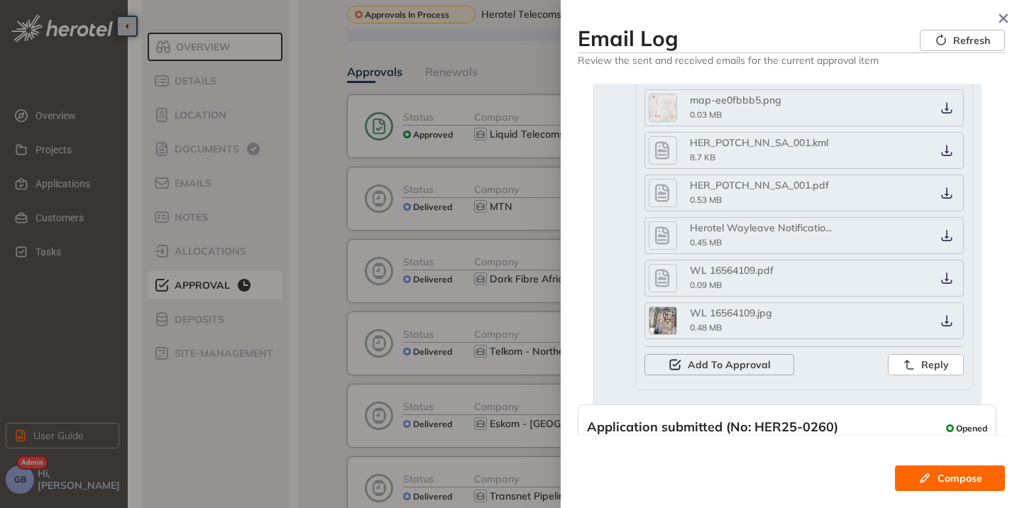
scroll to position [326, 0]
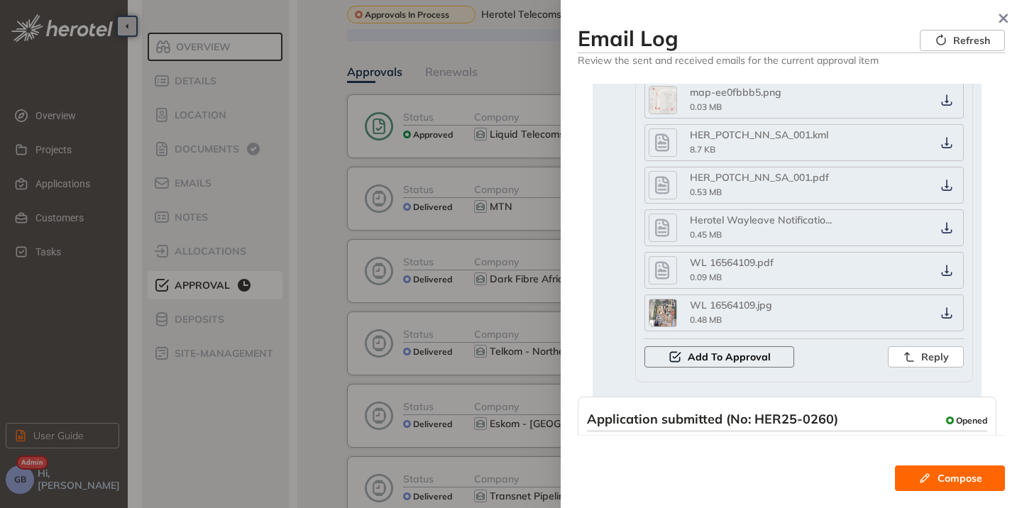
click at [715, 359] on span "Add To Approval" at bounding box center [729, 357] width 83 height 16
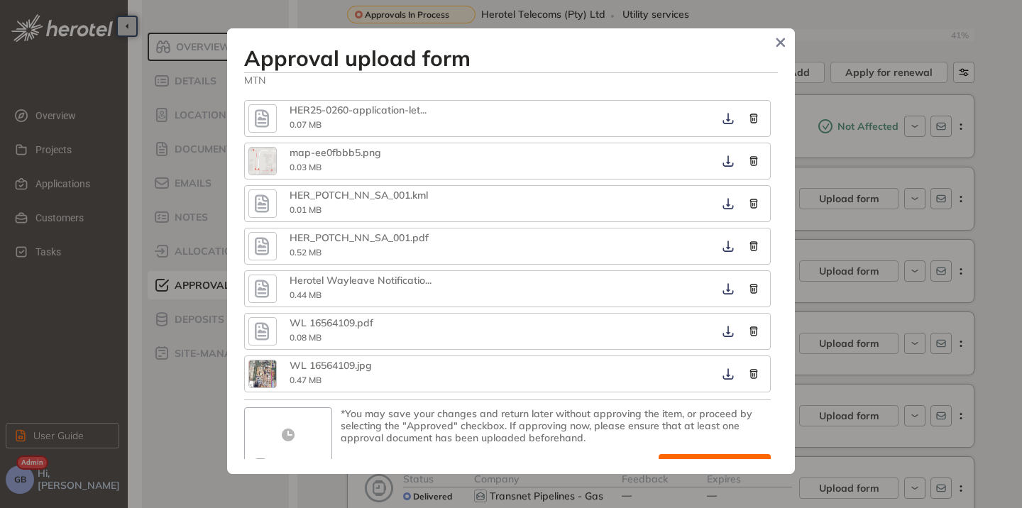
scroll to position [379, 0]
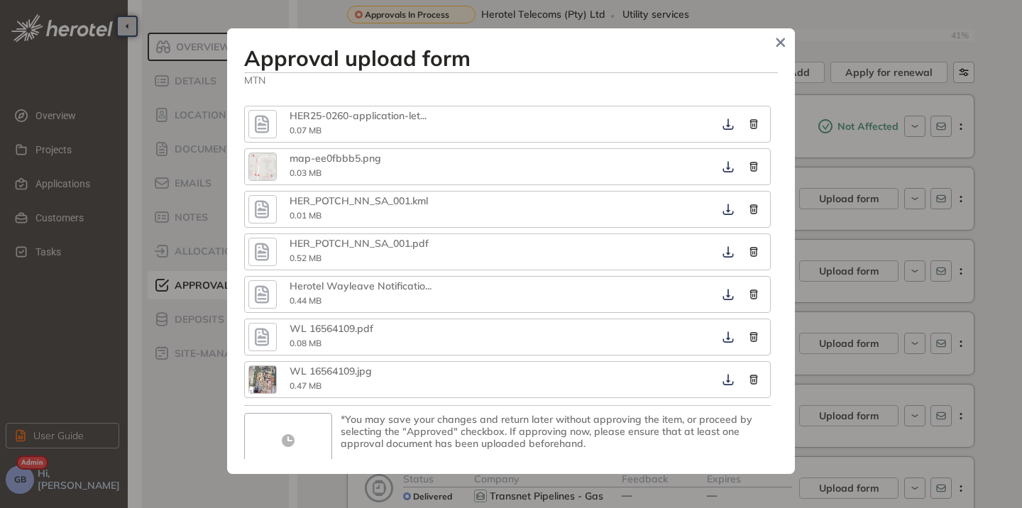
click at [262, 116] on icon "button" at bounding box center [262, 124] width 14 height 18
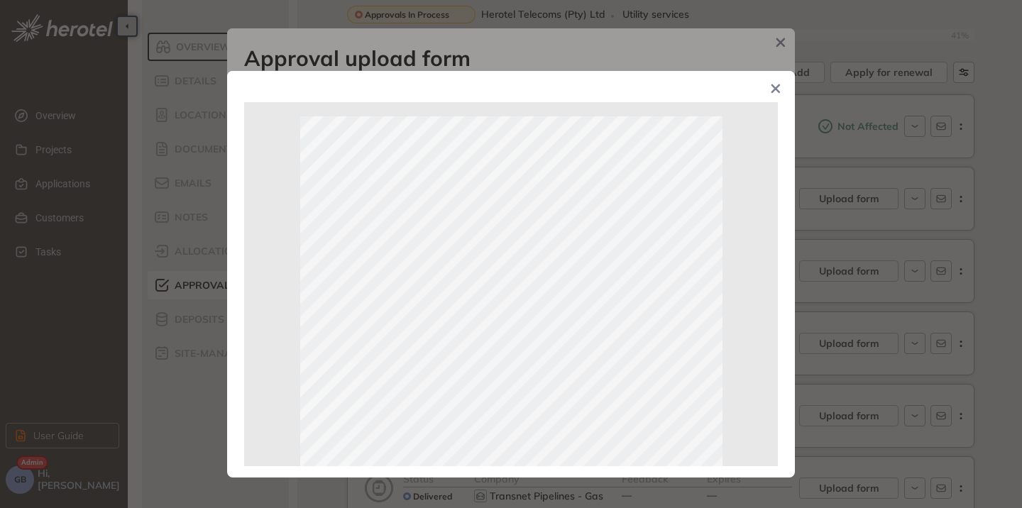
click at [775, 94] on icon "Close" at bounding box center [776, 89] width 10 height 10
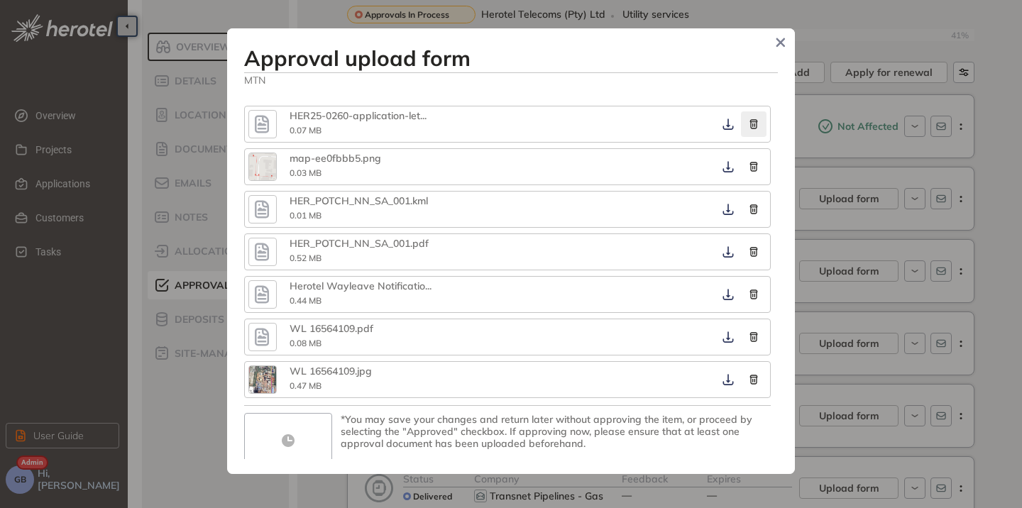
click at [747, 123] on icon "button" at bounding box center [754, 124] width 14 height 10
click at [750, 122] on icon "button" at bounding box center [754, 123] width 8 height 9
click at [747, 211] on icon "button" at bounding box center [754, 209] width 14 height 10
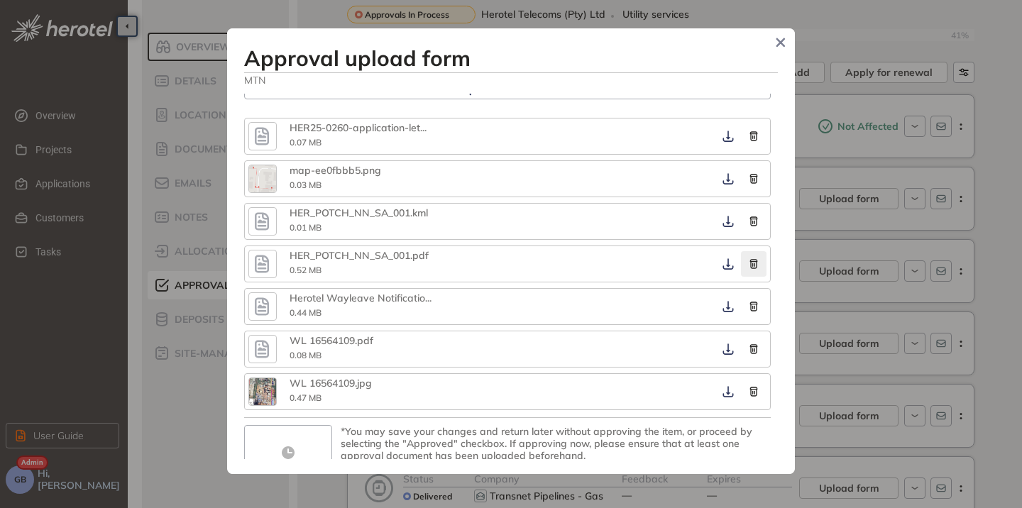
scroll to position [368, 0]
click at [750, 173] on icon "button" at bounding box center [754, 177] width 8 height 9
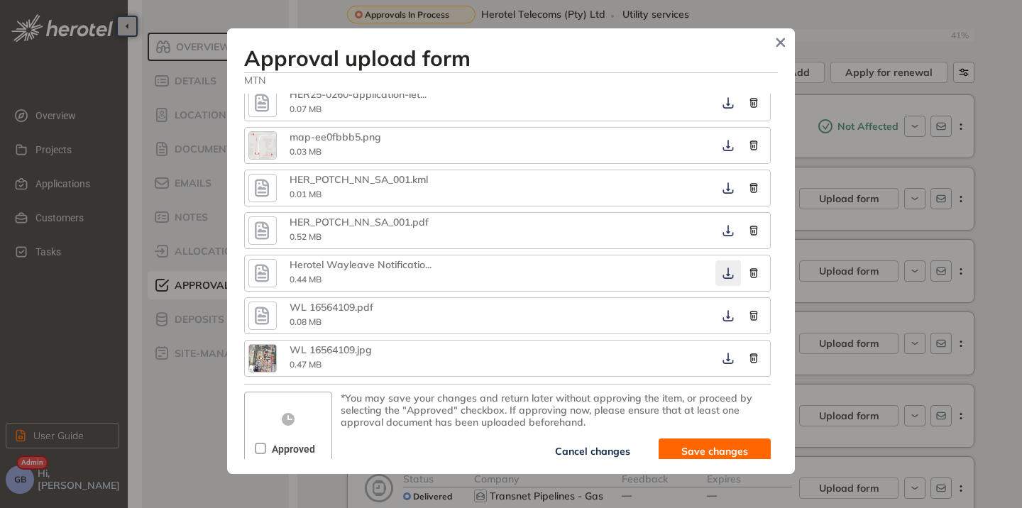
scroll to position [401, 0]
click at [750, 273] on icon "button" at bounding box center [754, 272] width 8 height 9
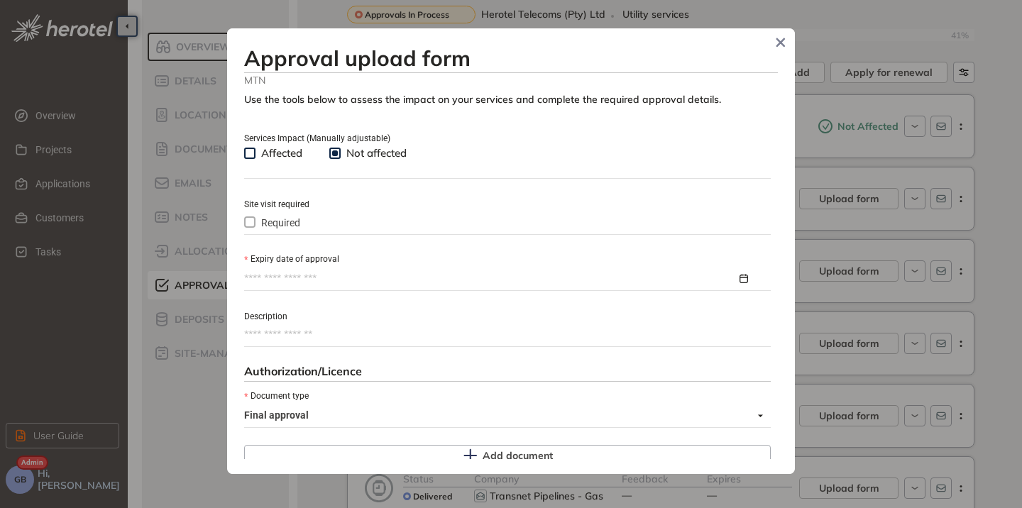
scroll to position [0, 0]
click at [778, 45] on icon "Close" at bounding box center [780, 42] width 9 height 9
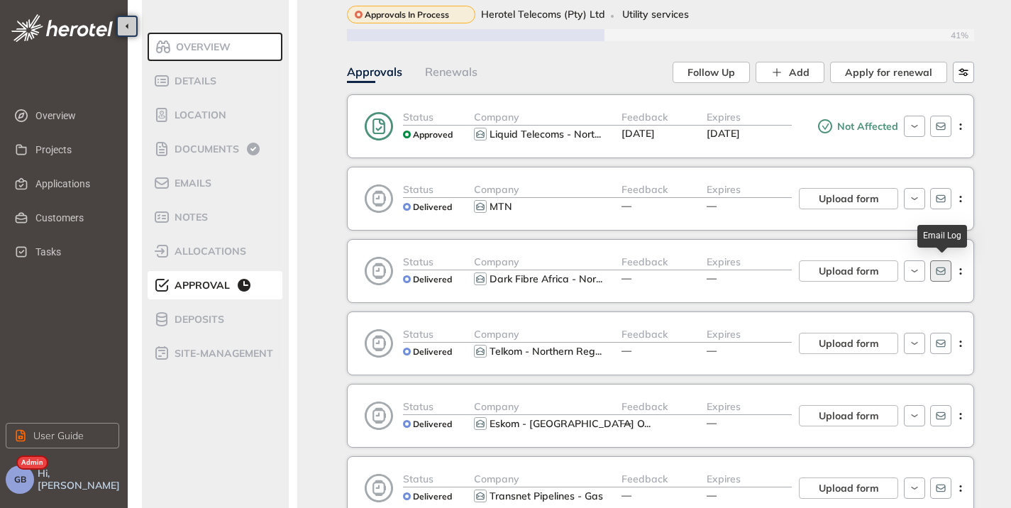
click at [943, 273] on icon "button" at bounding box center [940, 270] width 11 height 11
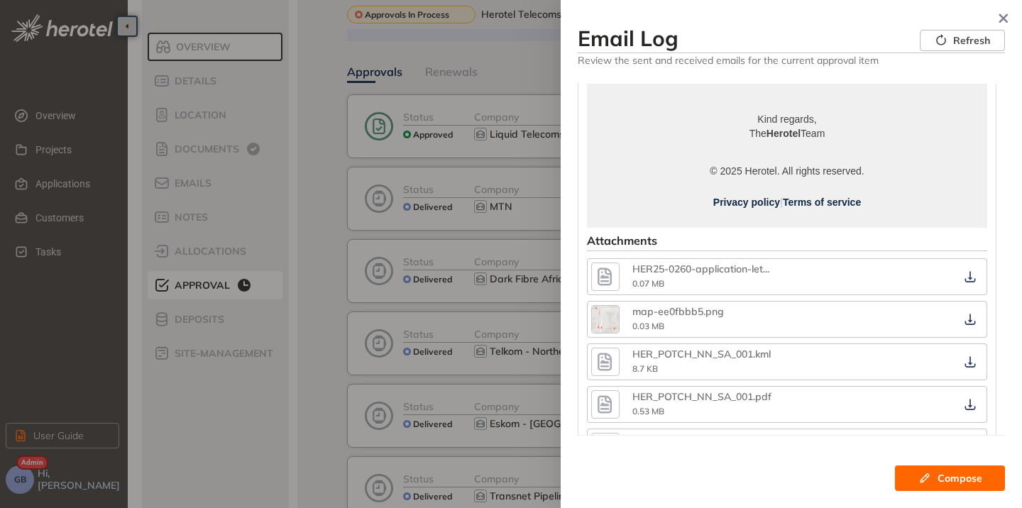
scroll to position [798, 0]
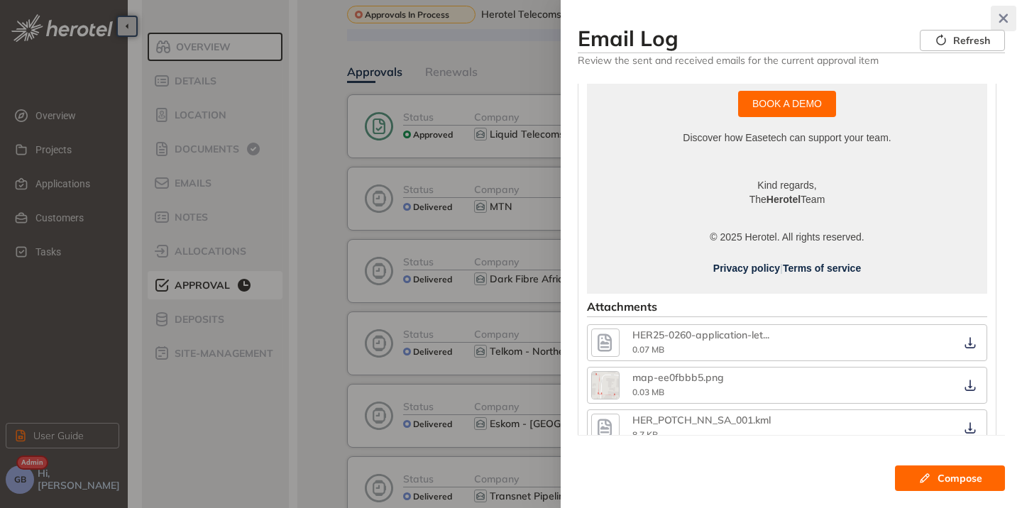
click at [1006, 17] on icon "button" at bounding box center [1003, 18] width 9 height 9
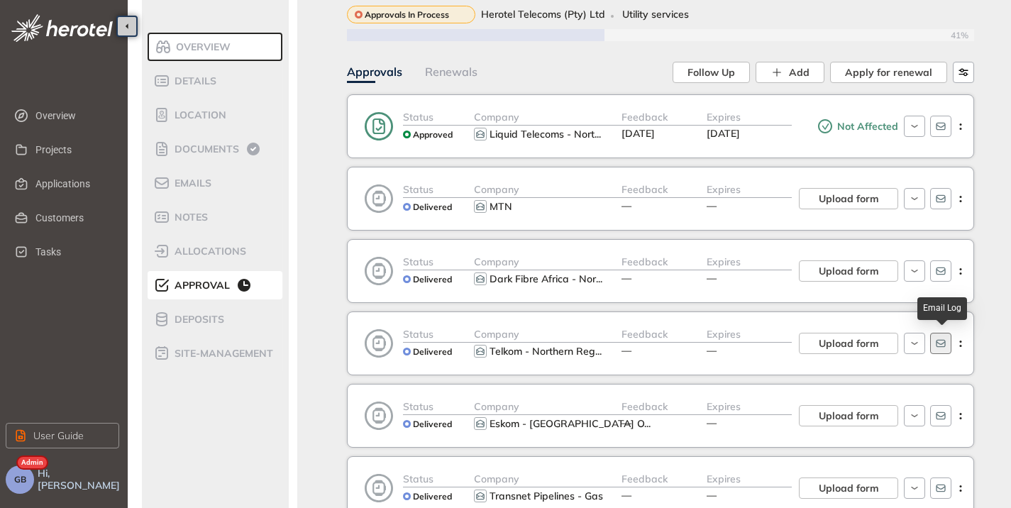
click at [943, 342] on icon "button" at bounding box center [940, 343] width 11 height 11
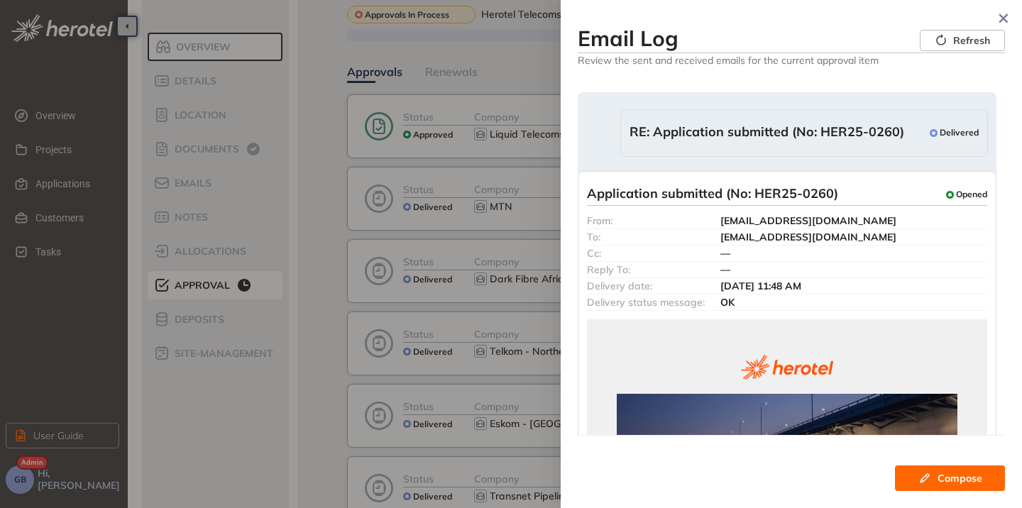
click at [742, 136] on span "RE: Application submitted (No: HER25-0260)" at bounding box center [767, 133] width 275 height 18
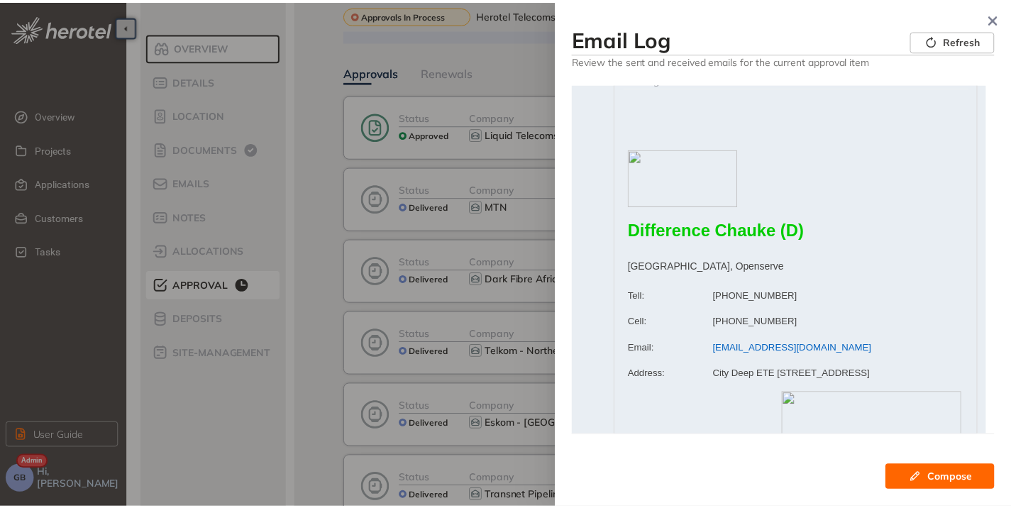
scroll to position [146, 0]
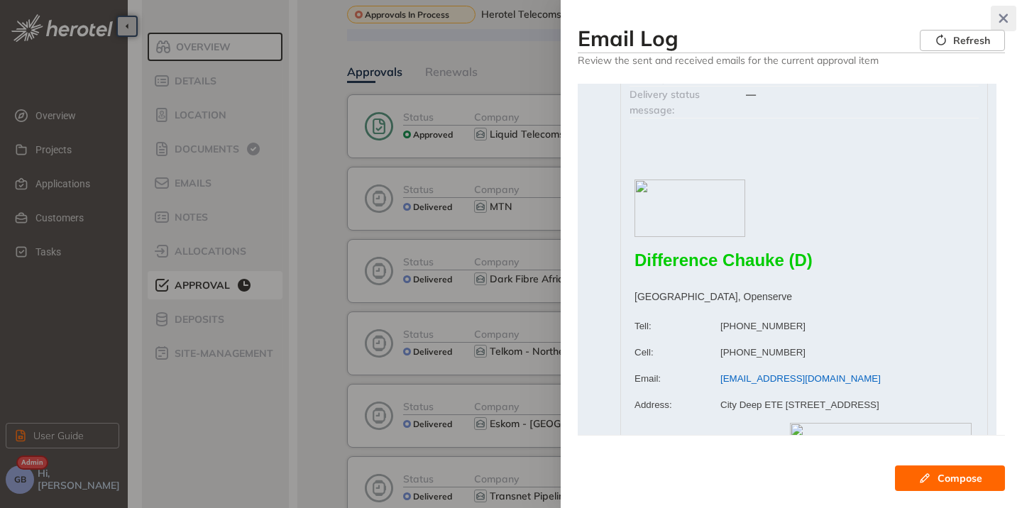
click at [1000, 23] on icon "button" at bounding box center [1003, 18] width 14 height 10
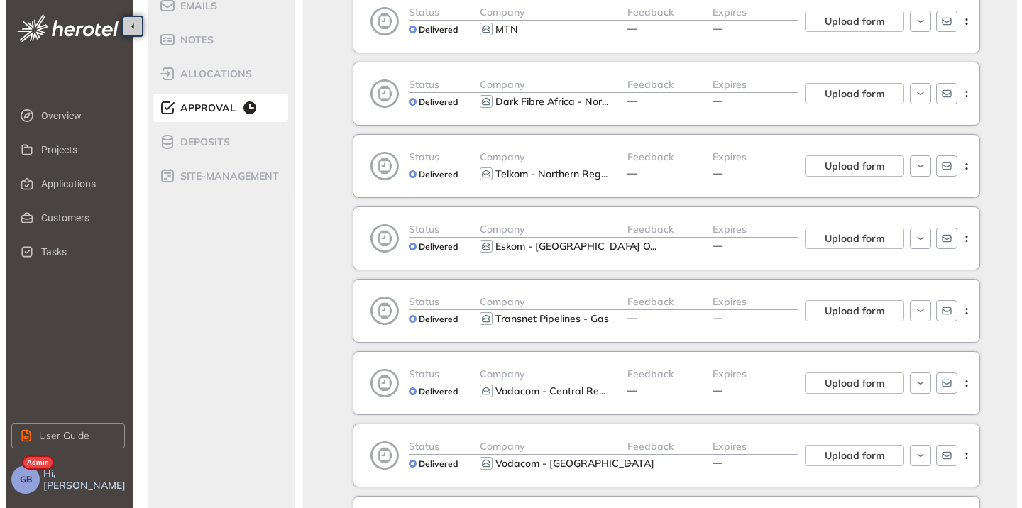
scroll to position [243, 0]
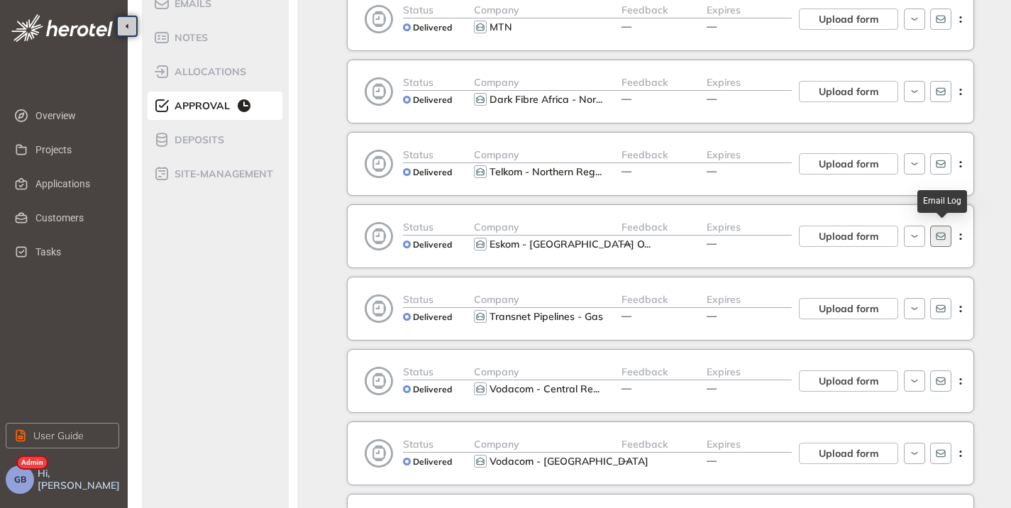
click at [946, 237] on icon "button" at bounding box center [940, 236] width 11 height 11
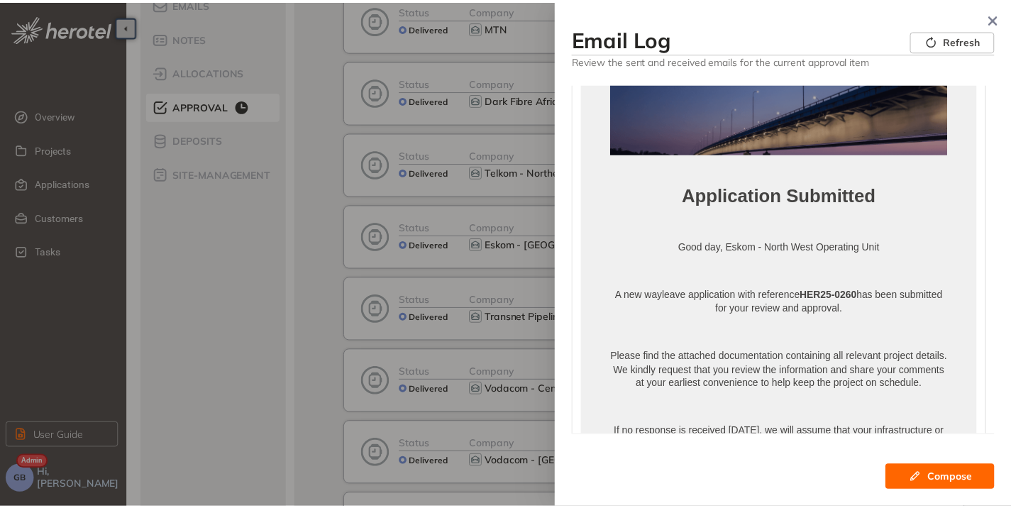
scroll to position [0, 0]
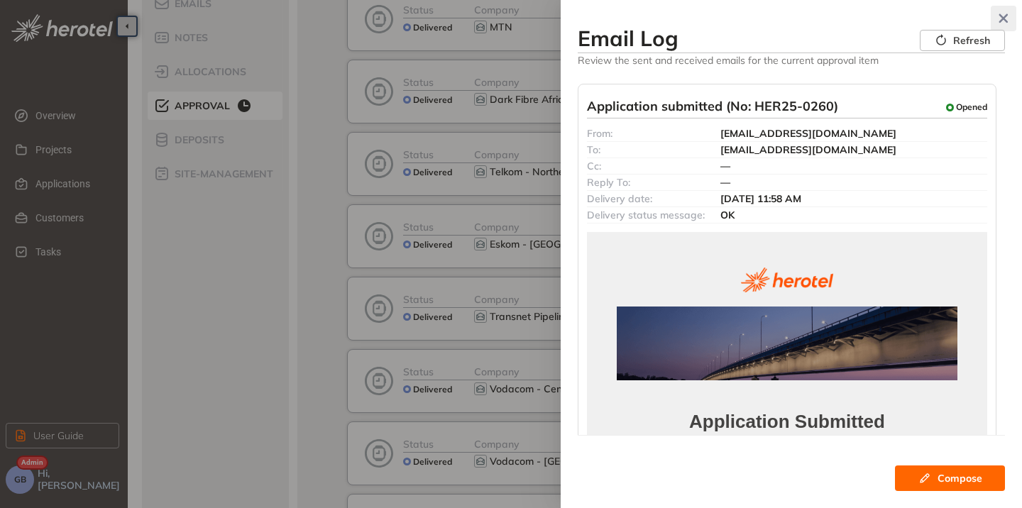
click at [1005, 9] on button "button" at bounding box center [1004, 19] width 26 height 26
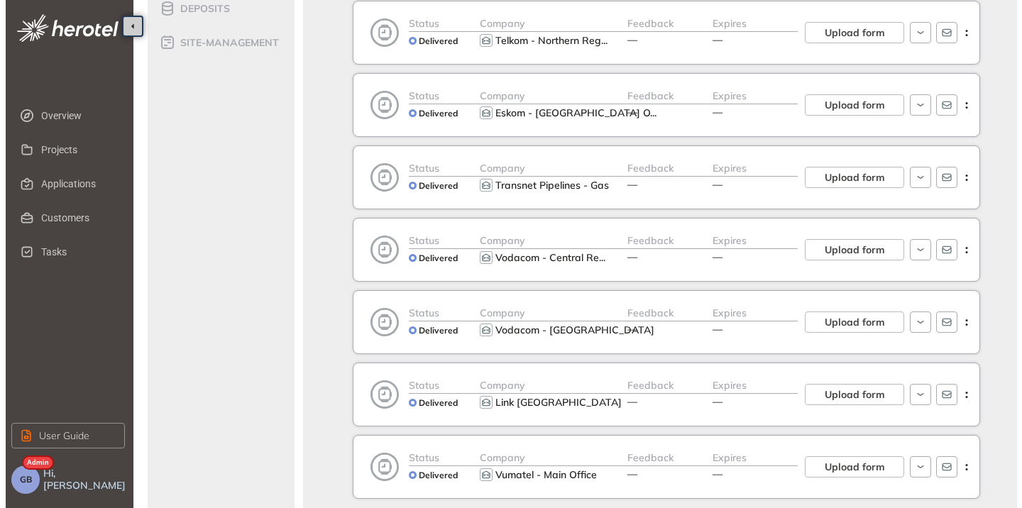
scroll to position [378, 0]
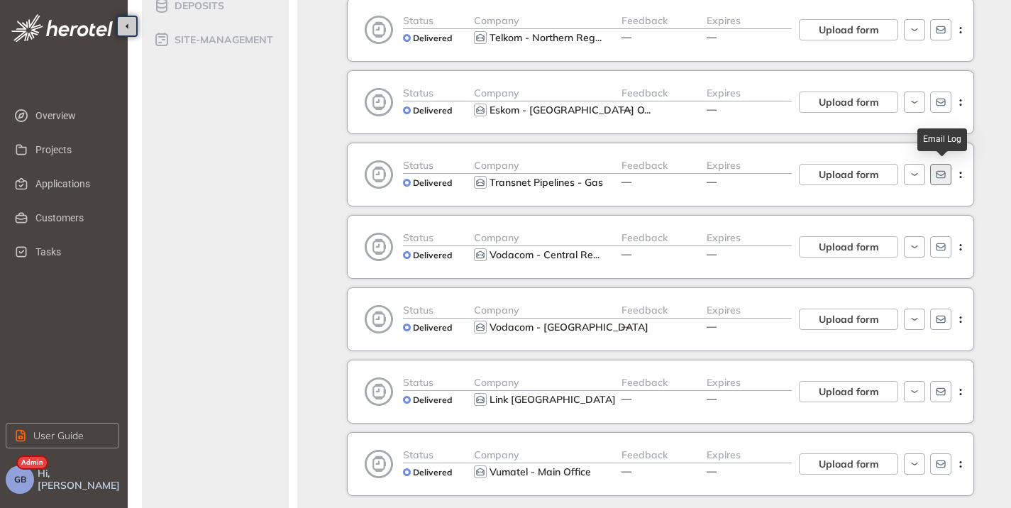
click at [942, 174] on icon "button" at bounding box center [940, 174] width 11 height 11
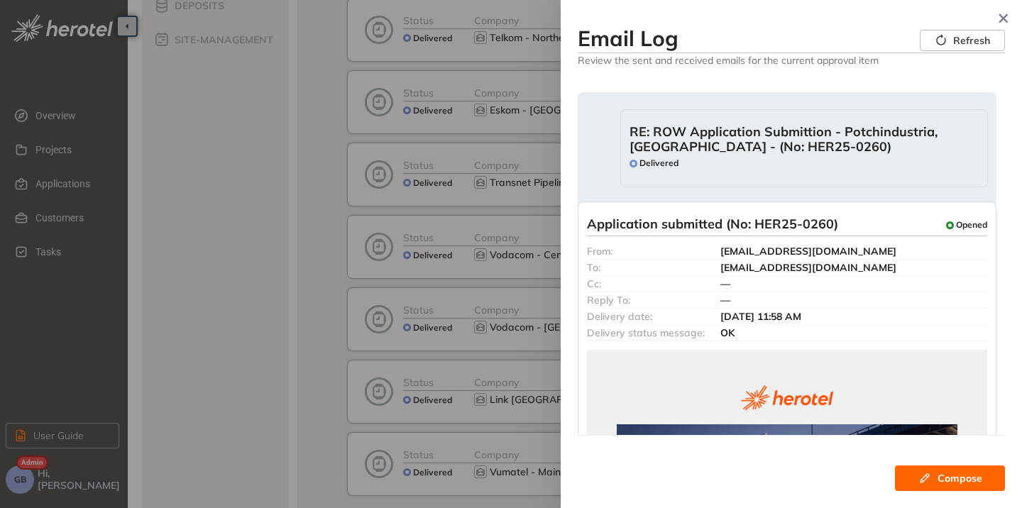
click at [835, 168] on div "RE: ROW Application Submittion - Potchindustria, [GEOGRAPHIC_DATA] - (No: HER25…" at bounding box center [804, 148] width 349 height 48
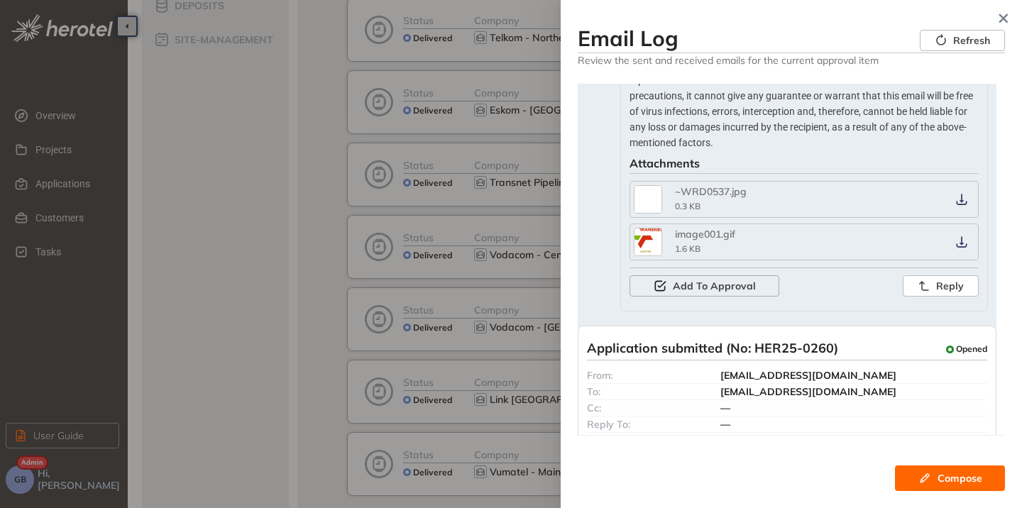
scroll to position [1138, 0]
click at [1005, 18] on icon "button" at bounding box center [1003, 18] width 14 height 10
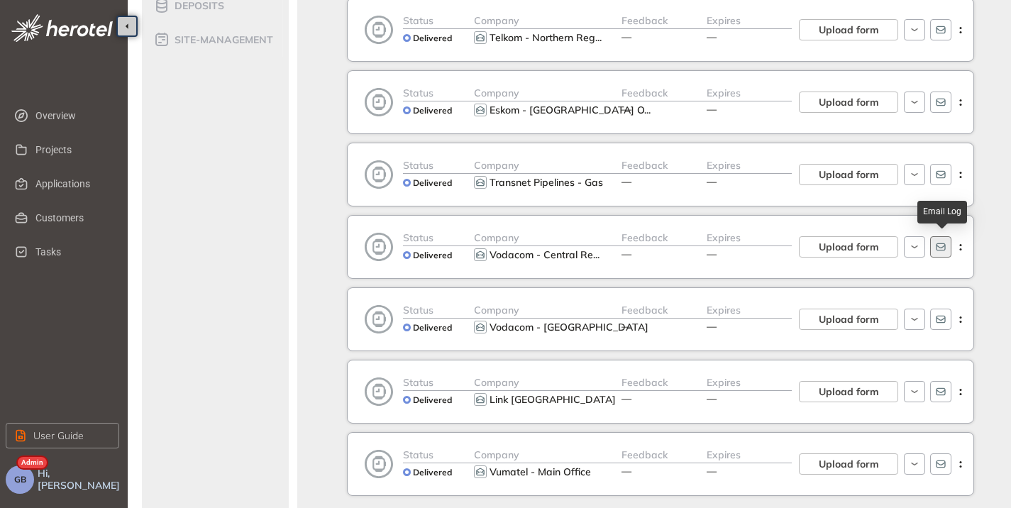
click at [940, 246] on icon "button" at bounding box center [940, 246] width 11 height 11
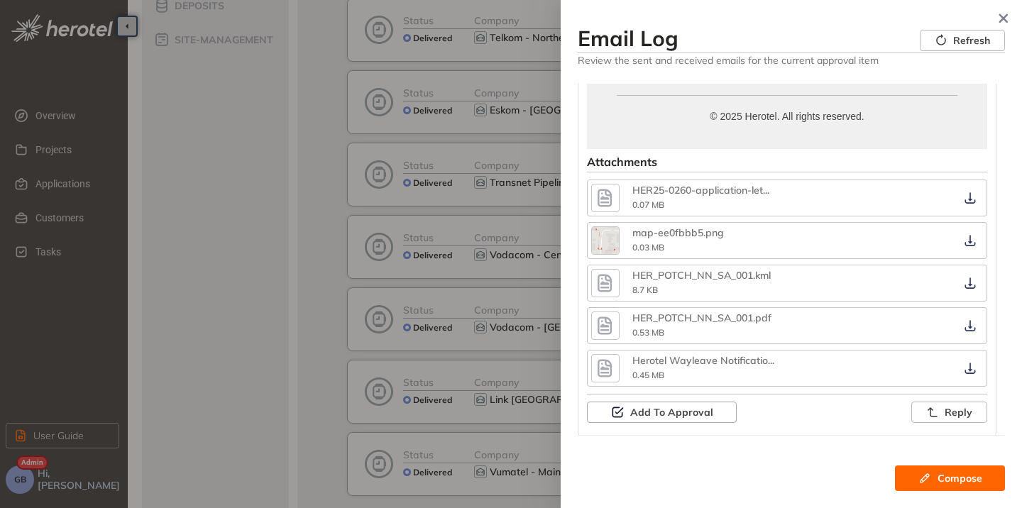
scroll to position [847, 0]
click at [1002, 18] on icon "button" at bounding box center [1003, 18] width 9 height 9
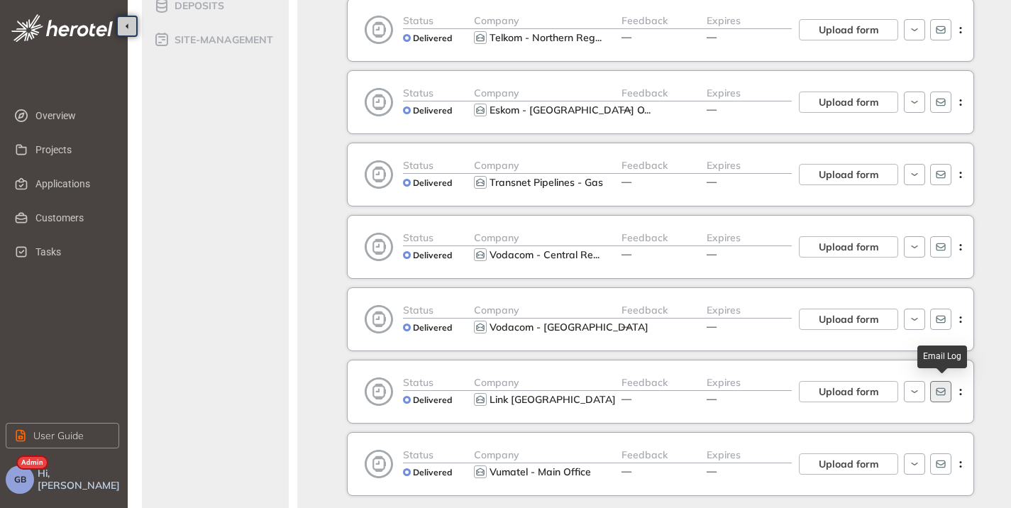
click at [943, 395] on icon "button" at bounding box center [940, 392] width 9 height 8
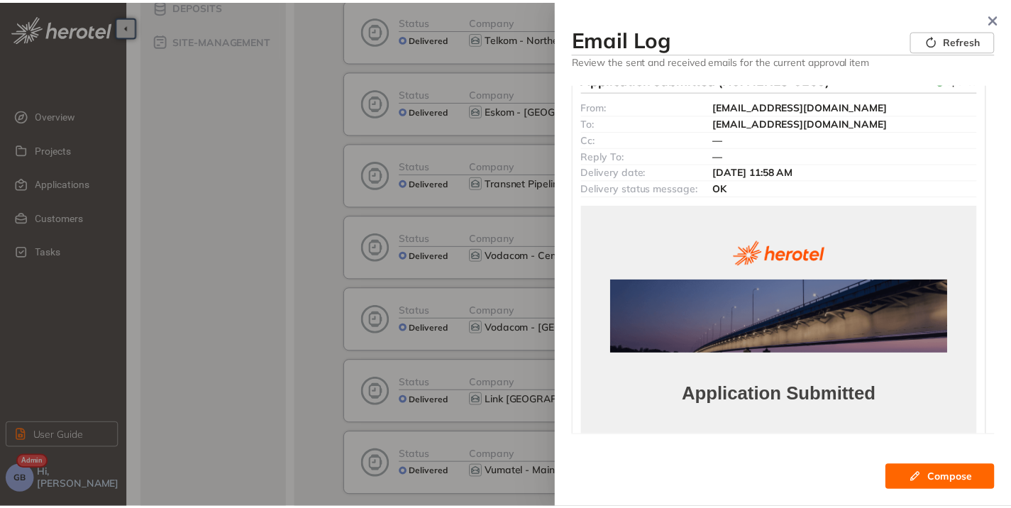
scroll to position [0, 0]
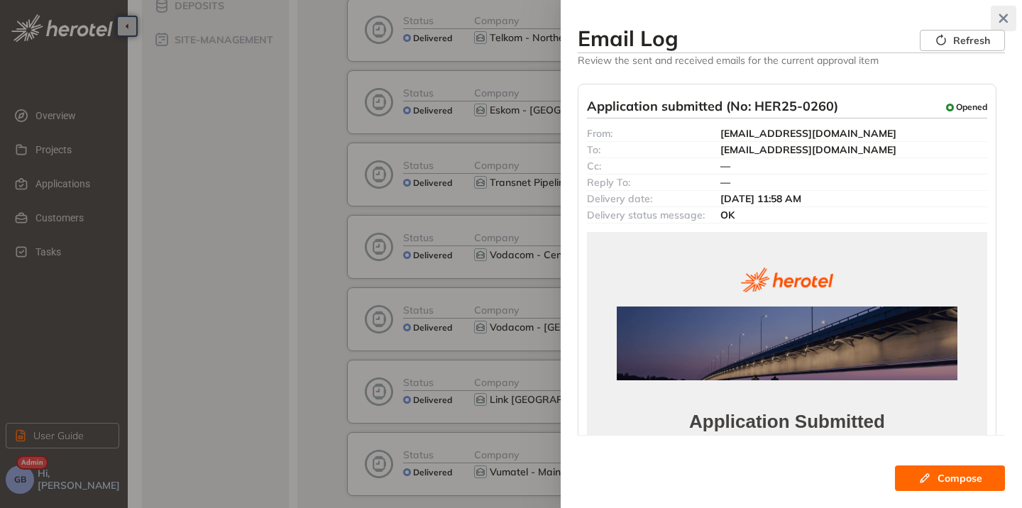
click at [1000, 16] on icon "button" at bounding box center [1003, 18] width 9 height 9
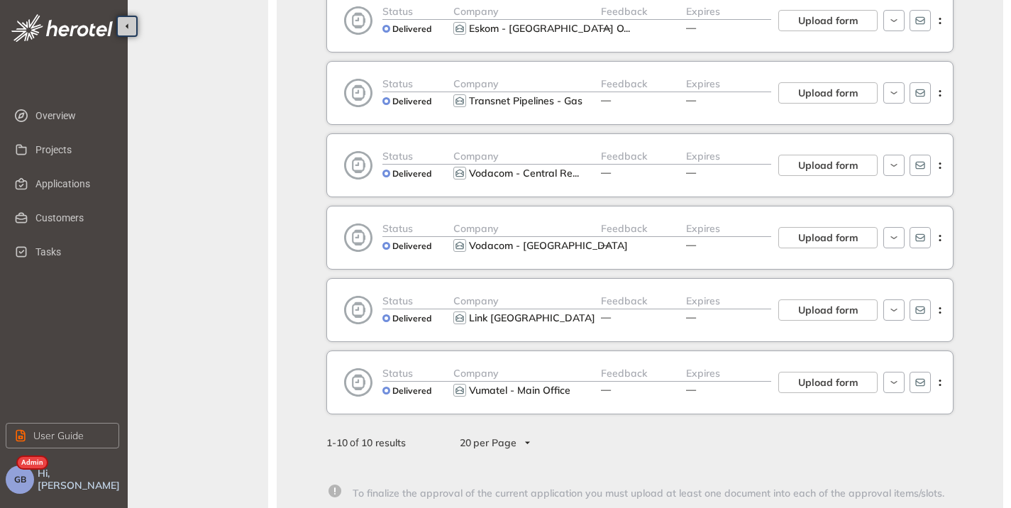
scroll to position [451, 21]
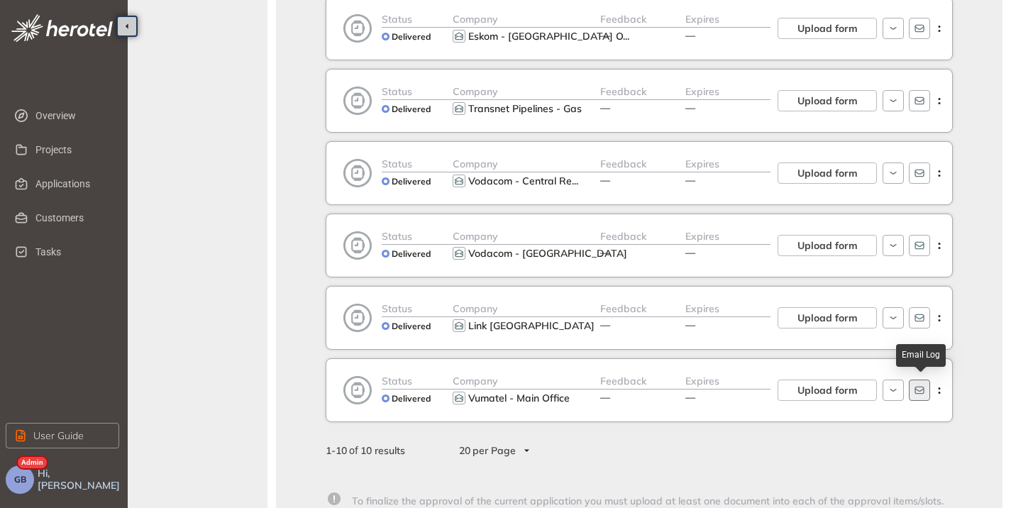
click at [926, 395] on button "button" at bounding box center [919, 390] width 21 height 21
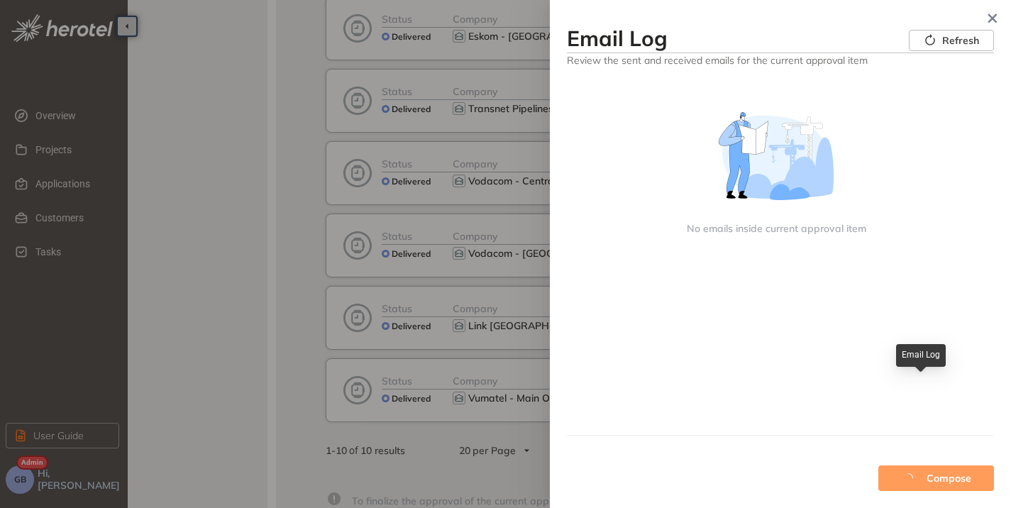
scroll to position [451, 11]
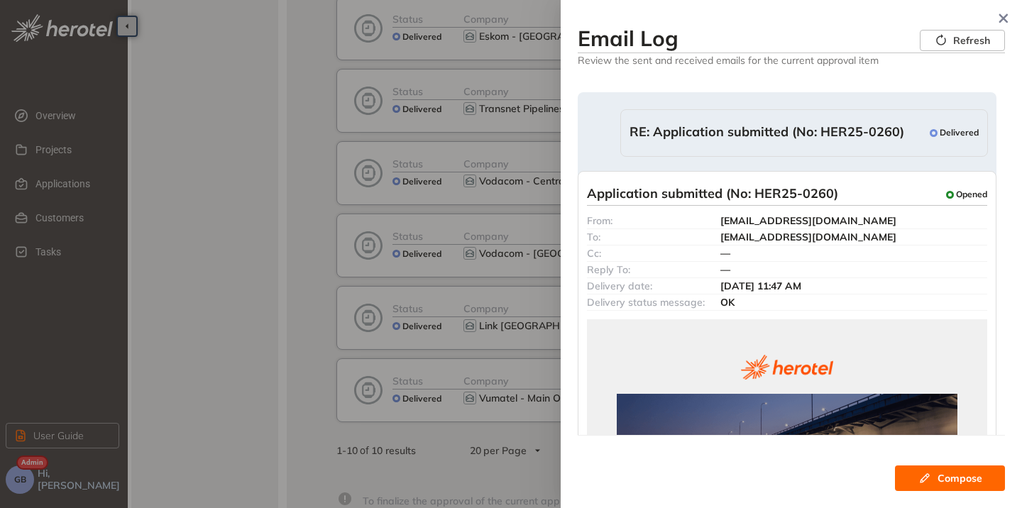
click at [858, 140] on span "RE: Application submitted (No: HER25-0260)" at bounding box center [767, 133] width 275 height 18
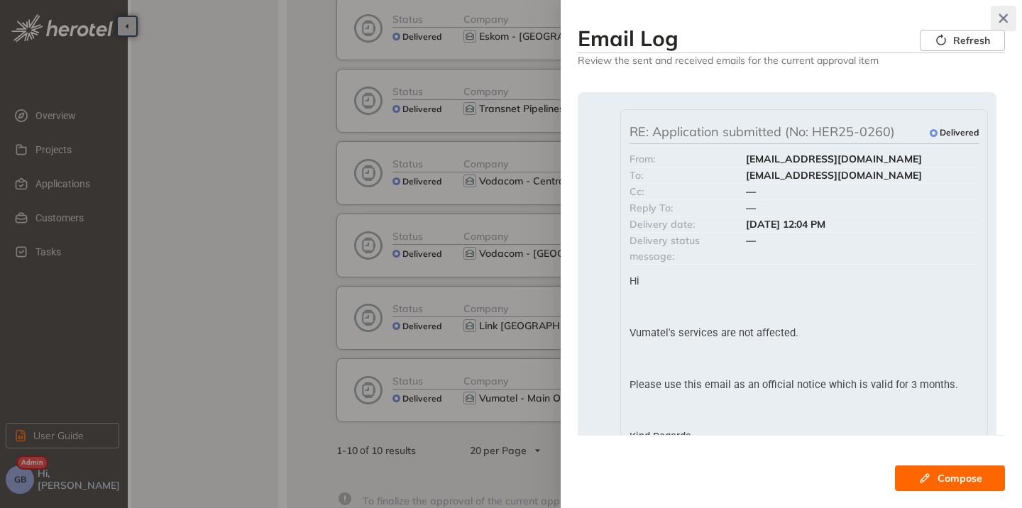
click at [1000, 13] on icon "button" at bounding box center [1003, 18] width 14 height 10
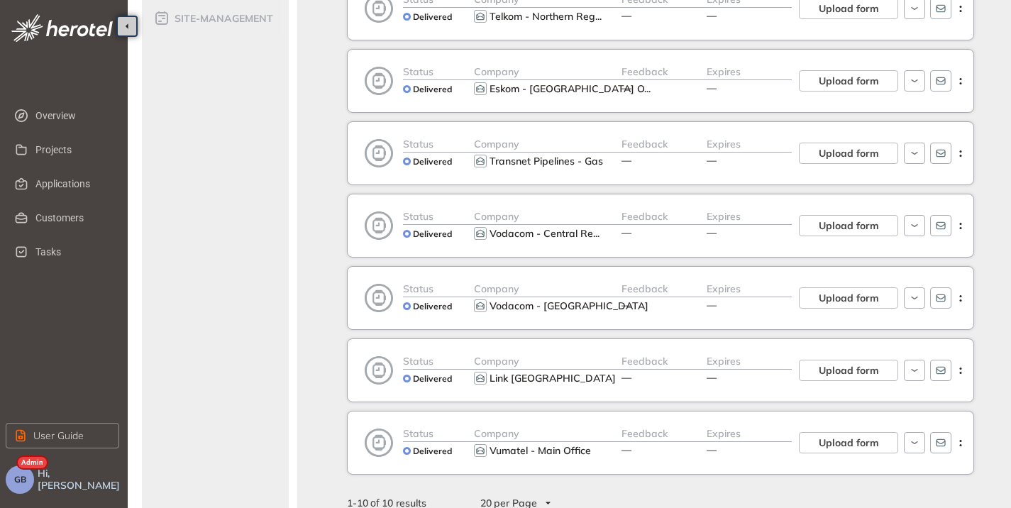
scroll to position [400, 0]
click at [939, 295] on icon "button" at bounding box center [940, 296] width 11 height 11
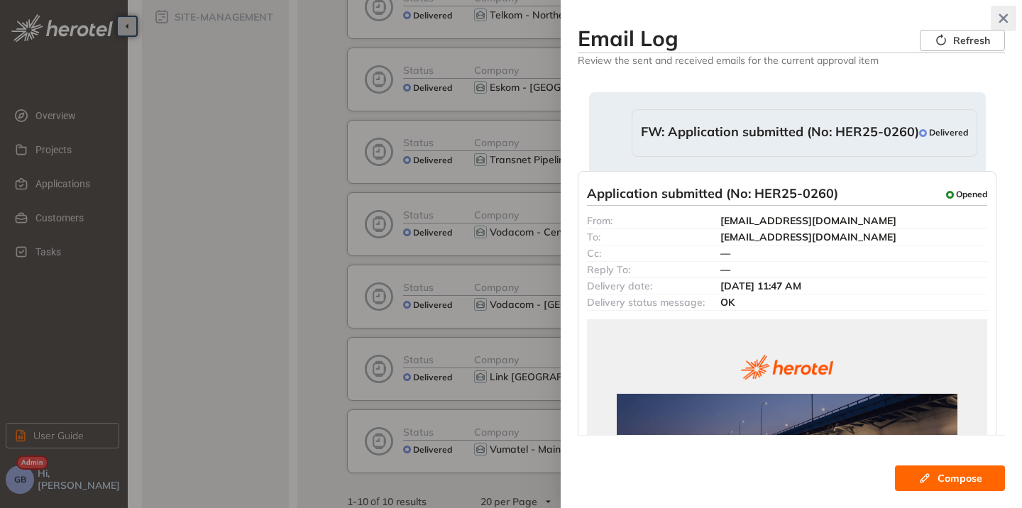
click at [1011, 22] on button "button" at bounding box center [1004, 19] width 26 height 26
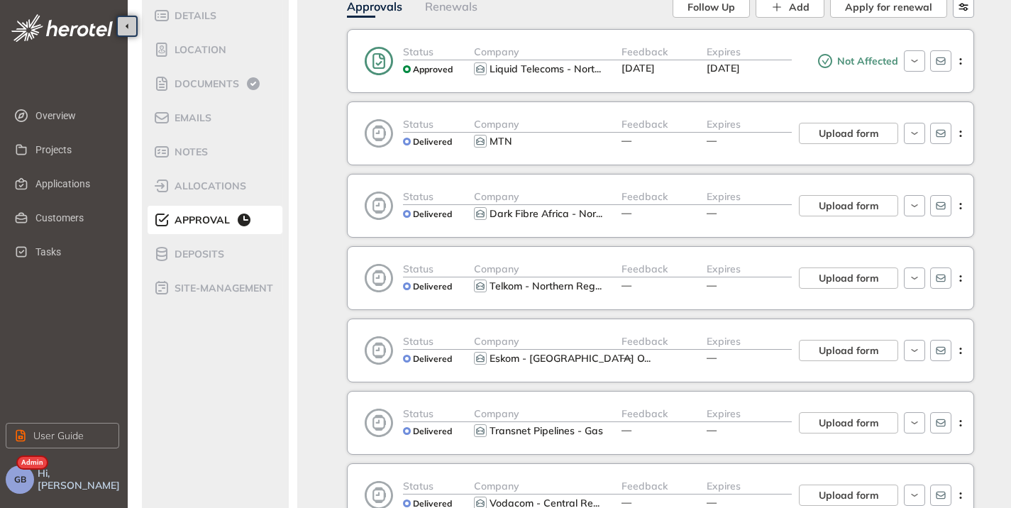
scroll to position [112, 0]
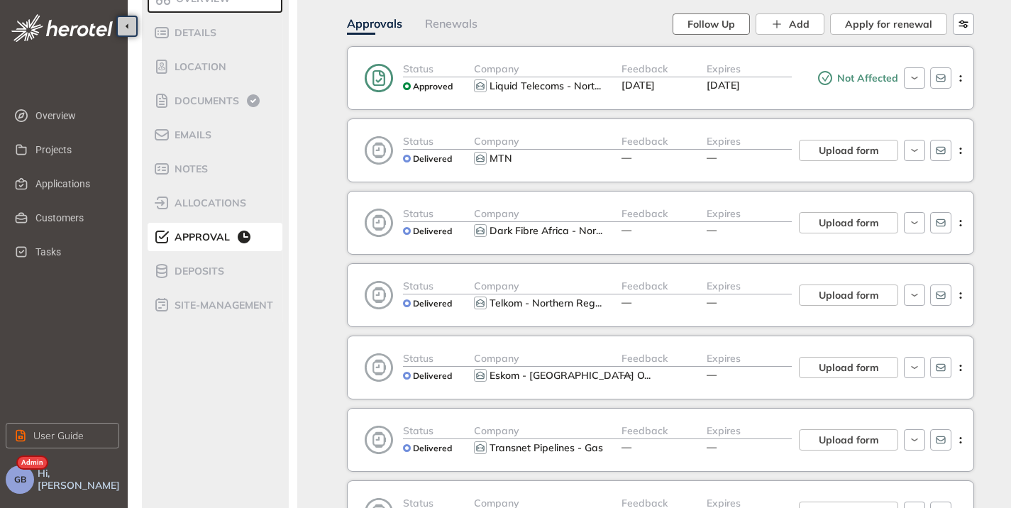
click at [739, 21] on button "Follow Up" at bounding box center [711, 23] width 77 height 21
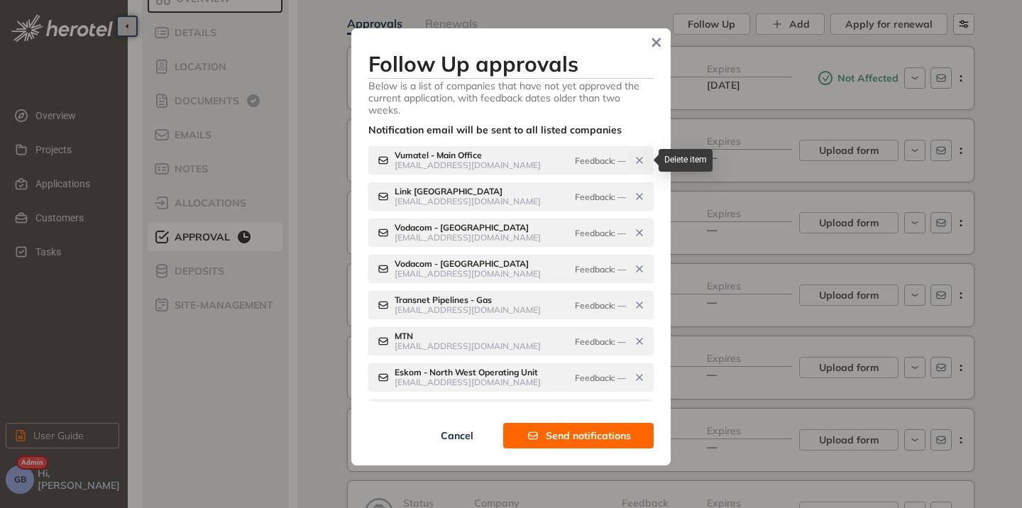
click at [629, 159] on button "button" at bounding box center [639, 160] width 21 height 21
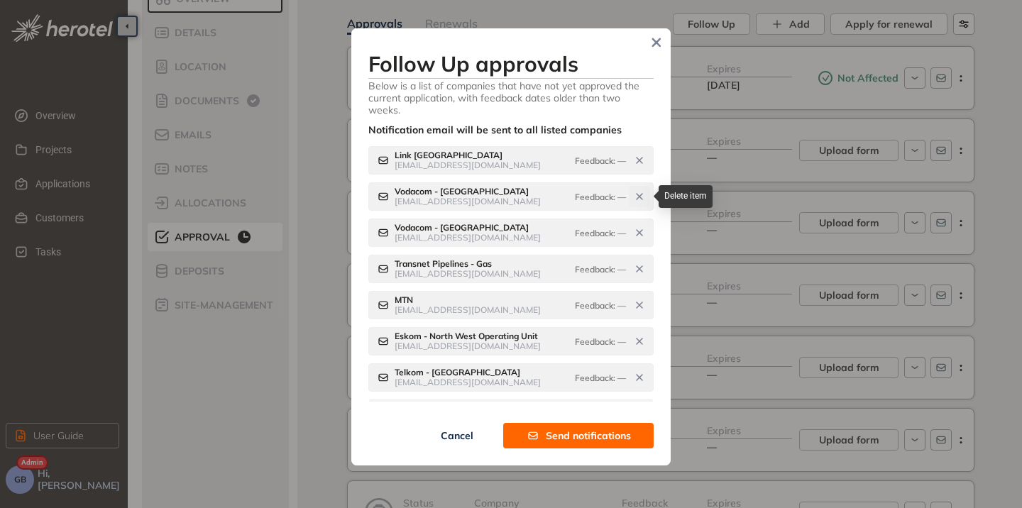
click at [634, 196] on icon "button" at bounding box center [639, 196] width 11 height 11
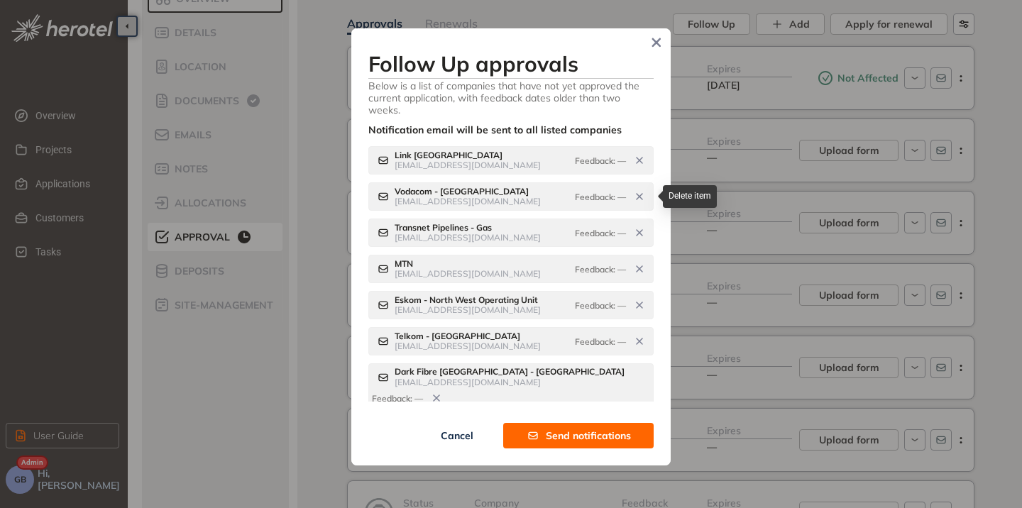
click at [633, 196] on button "button" at bounding box center [639, 196] width 21 height 21
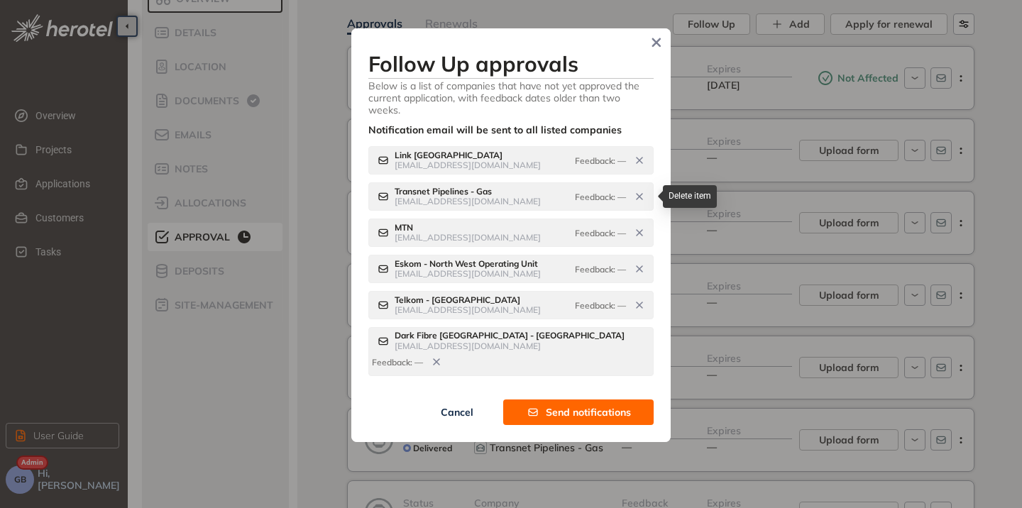
click at [633, 196] on button "button" at bounding box center [639, 196] width 21 height 21
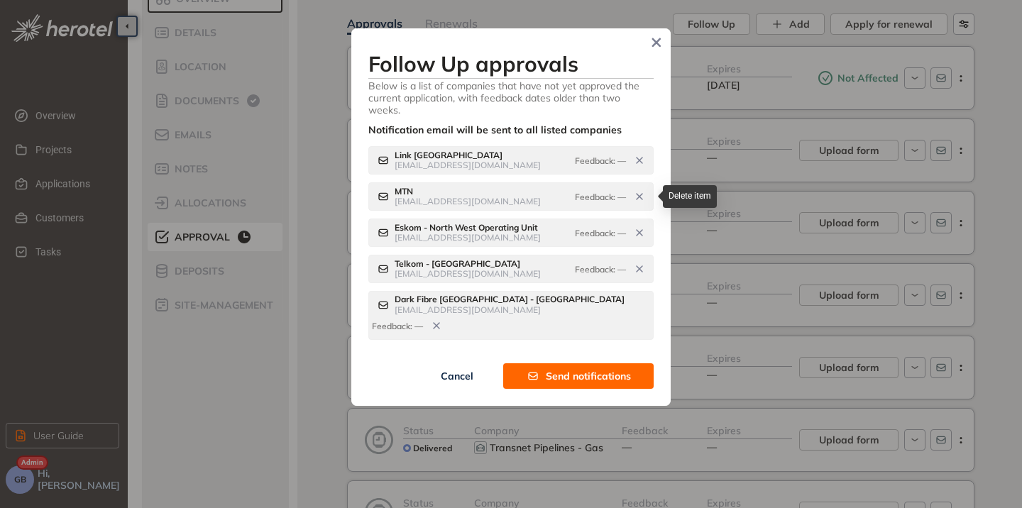
click at [633, 196] on button "button" at bounding box center [639, 196] width 21 height 21
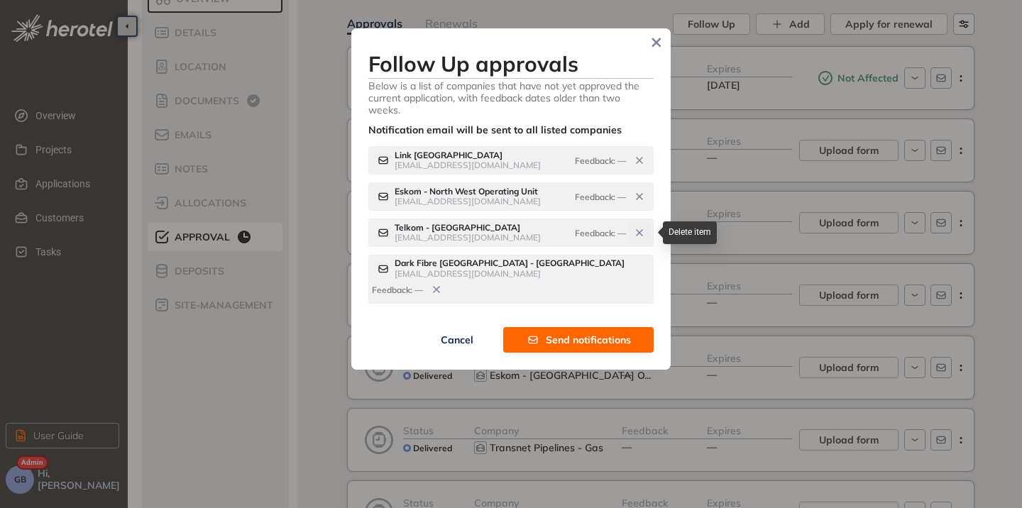
click at [637, 229] on icon "button" at bounding box center [639, 232] width 11 height 11
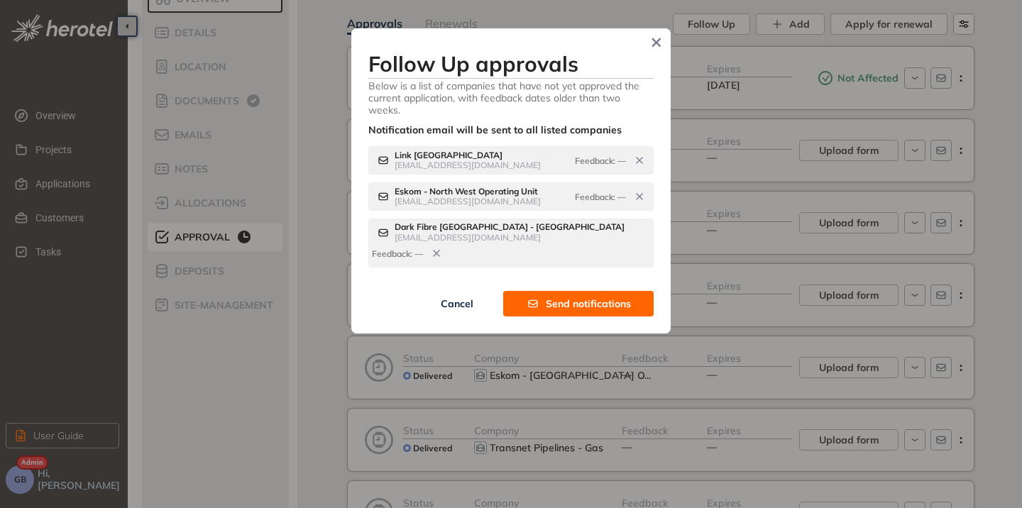
click at [589, 296] on span "Send notifications" at bounding box center [588, 304] width 85 height 16
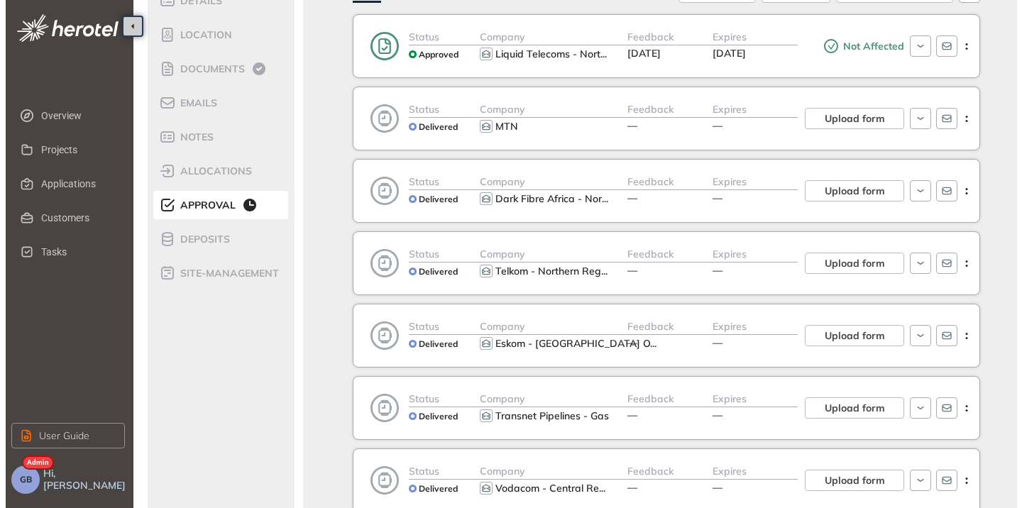
scroll to position [145, 0]
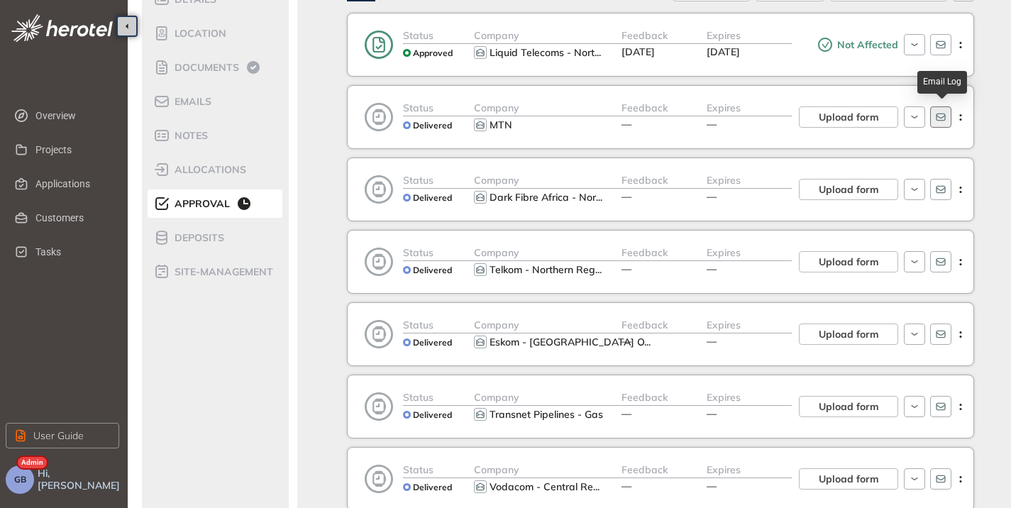
click at [937, 114] on icon "button" at bounding box center [940, 118] width 9 height 8
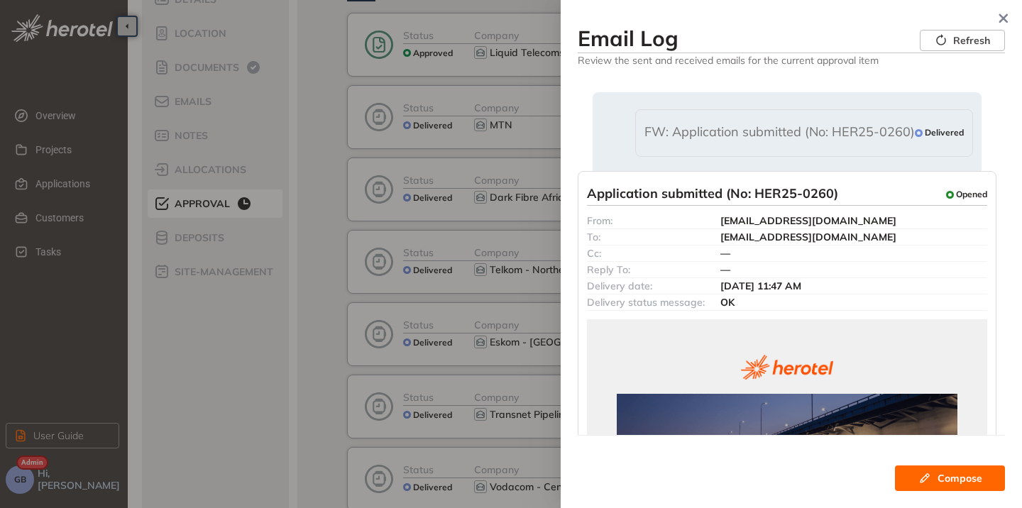
click at [791, 129] on span "FW: Application submitted (No: HER25-0260)" at bounding box center [779, 133] width 270 height 18
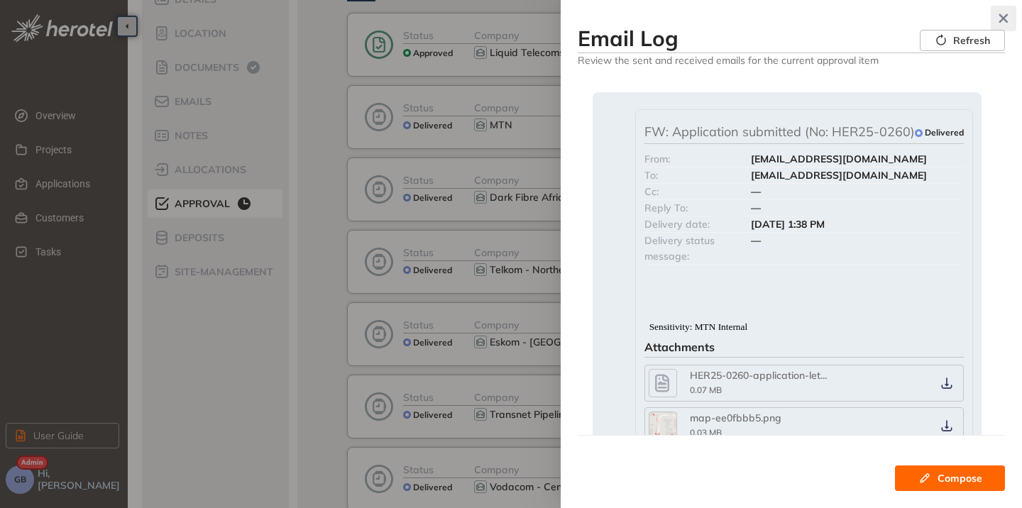
click at [997, 11] on button "button" at bounding box center [1004, 19] width 26 height 26
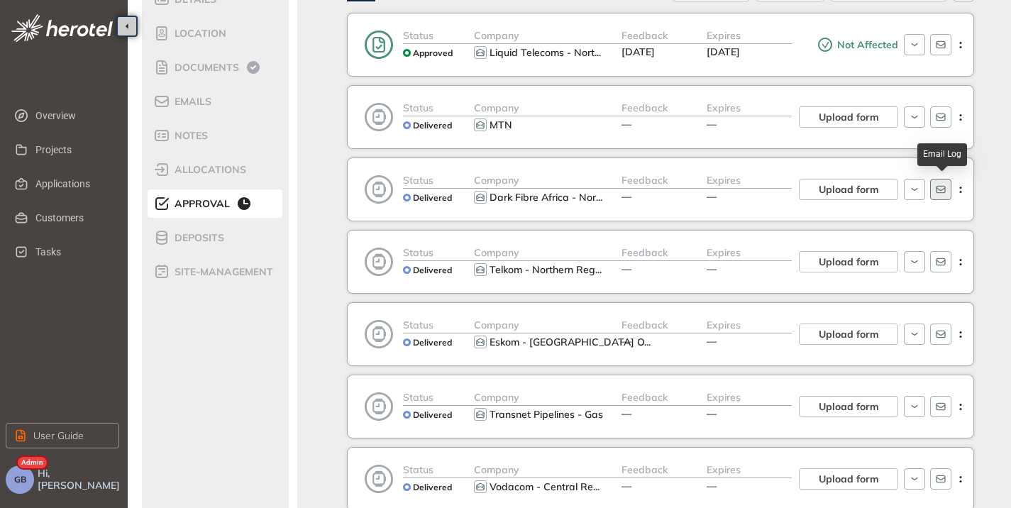
click at [949, 190] on button "button" at bounding box center [940, 189] width 21 height 21
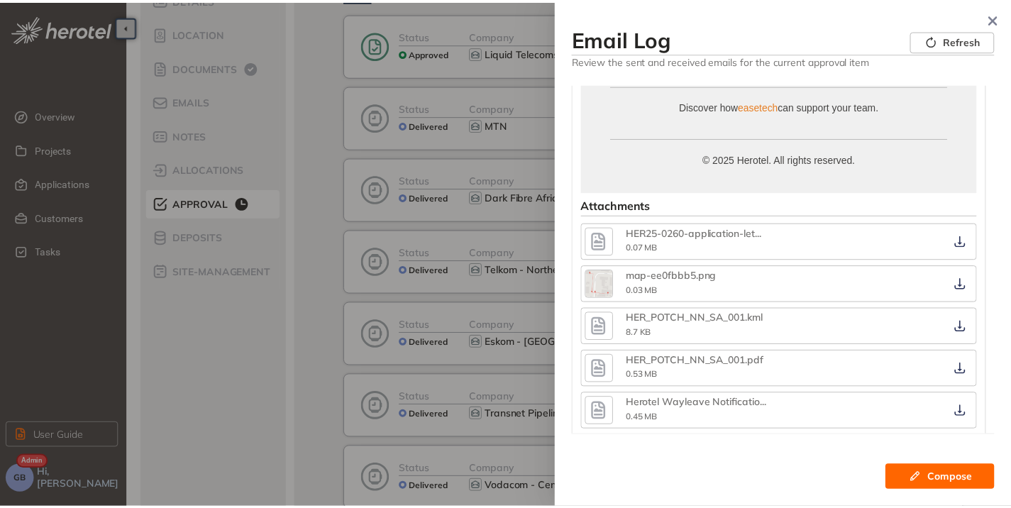
scroll to position [2072, 0]
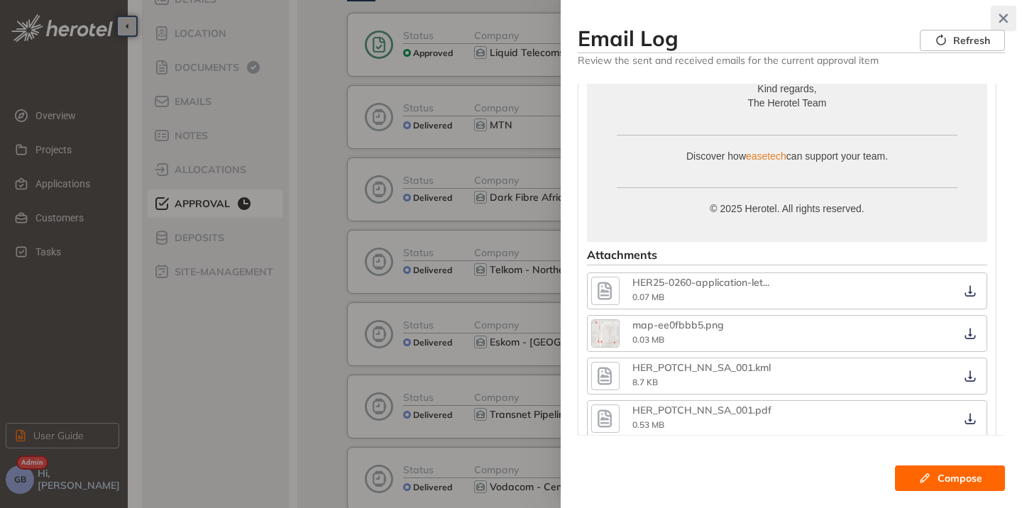
click at [1001, 15] on icon "button" at bounding box center [1003, 18] width 14 height 10
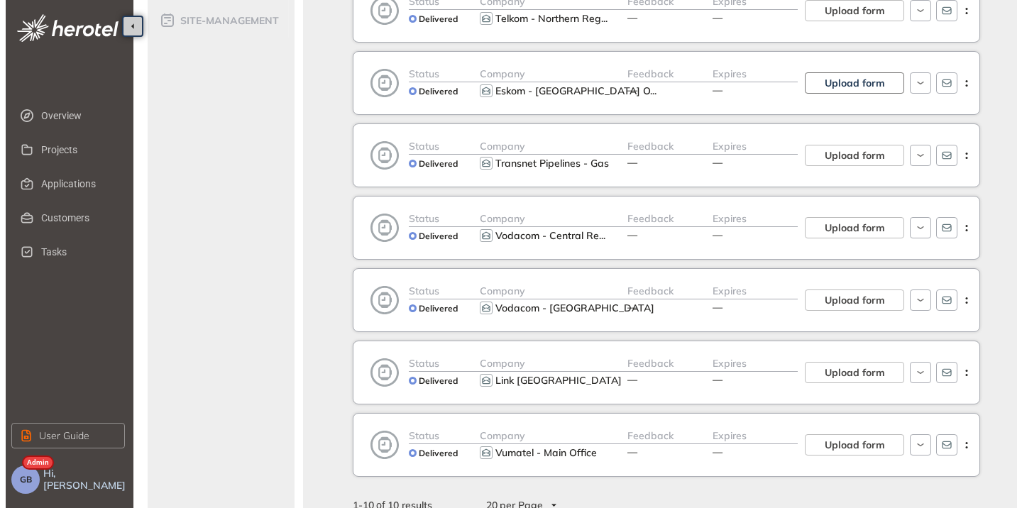
scroll to position [397, 0]
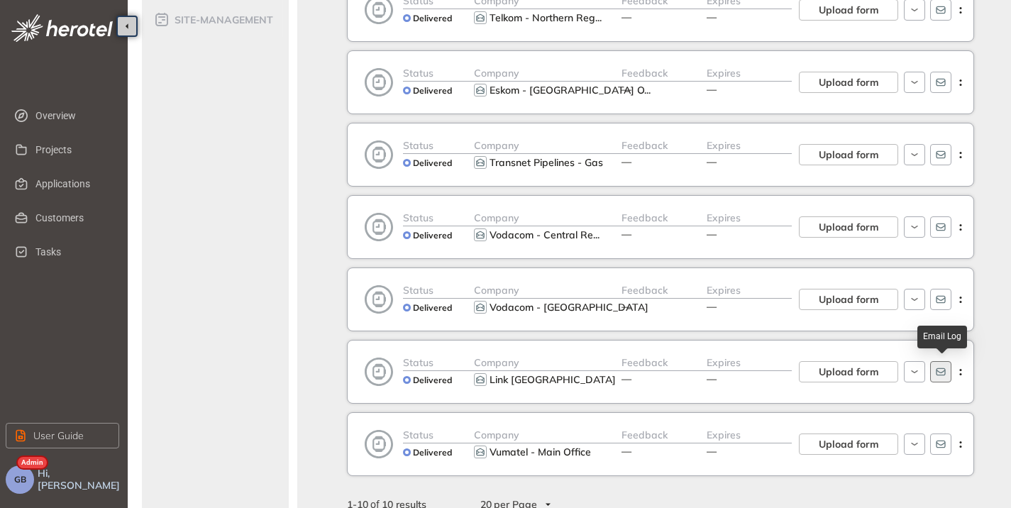
click at [948, 376] on button "button" at bounding box center [940, 371] width 21 height 21
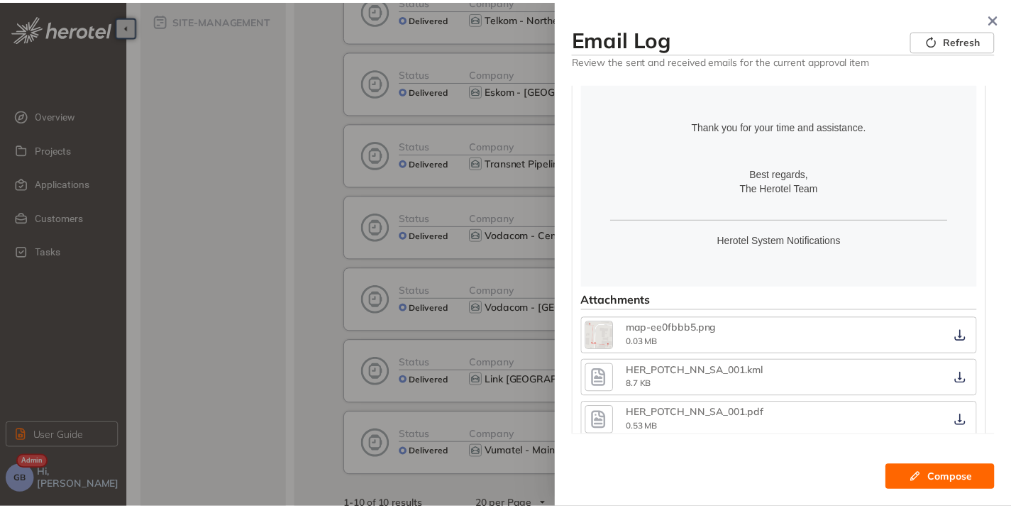
scroll to position [1837, 0]
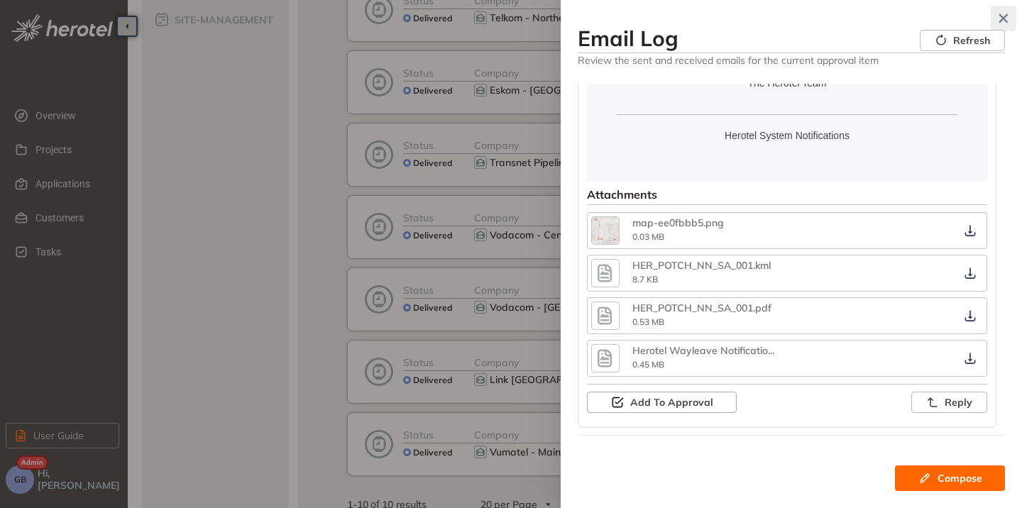
click at [1001, 17] on icon "button" at bounding box center [1003, 18] width 9 height 9
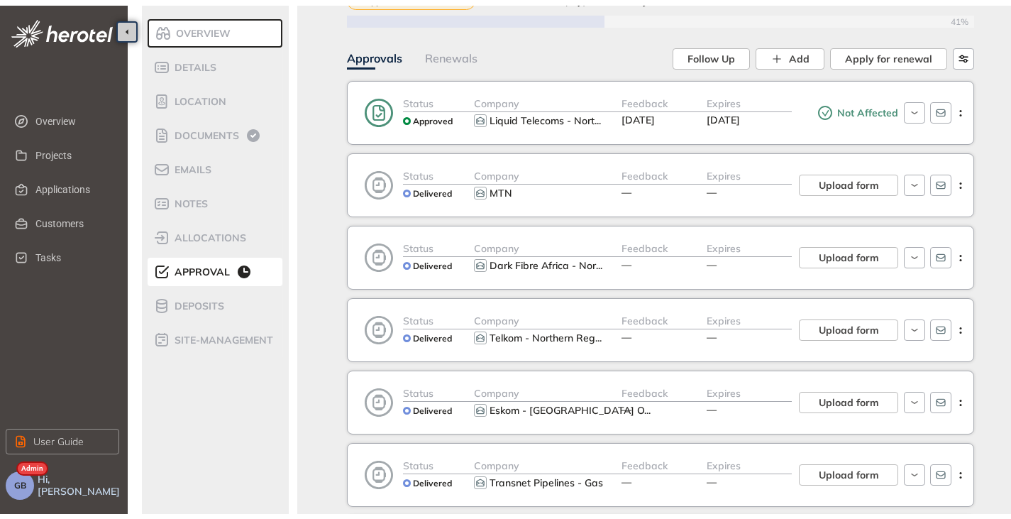
scroll to position [0, 0]
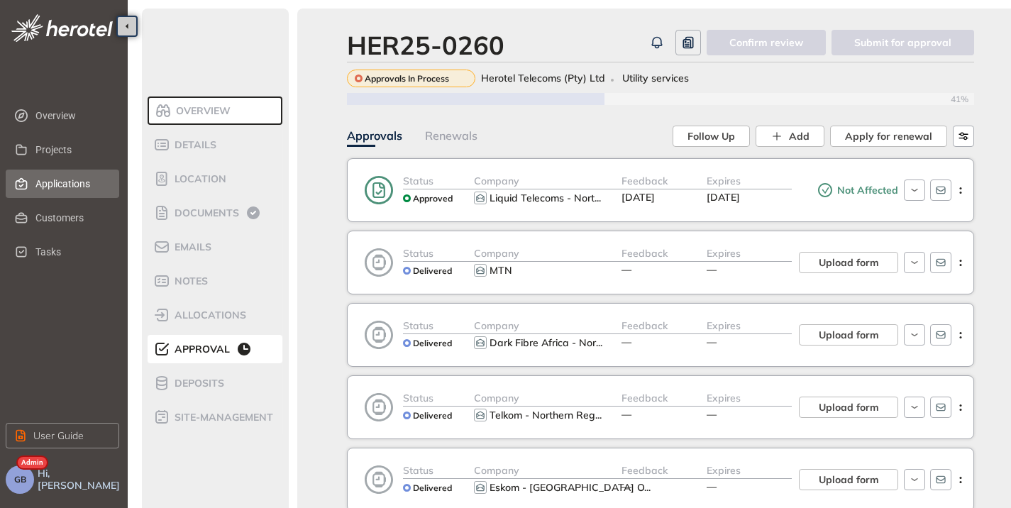
click at [74, 171] on span "Applications" at bounding box center [71, 184] width 72 height 28
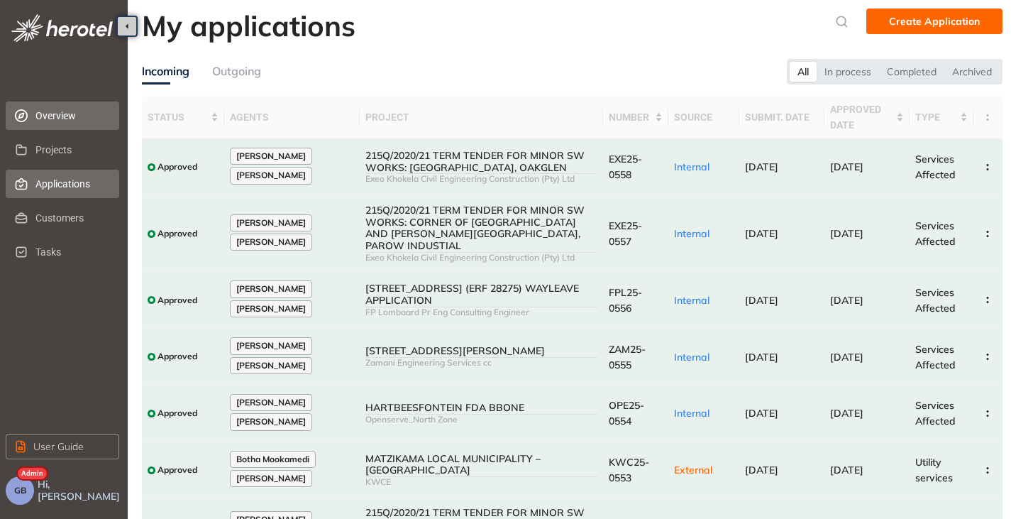
click at [67, 108] on span "Overview" at bounding box center [71, 115] width 72 height 28
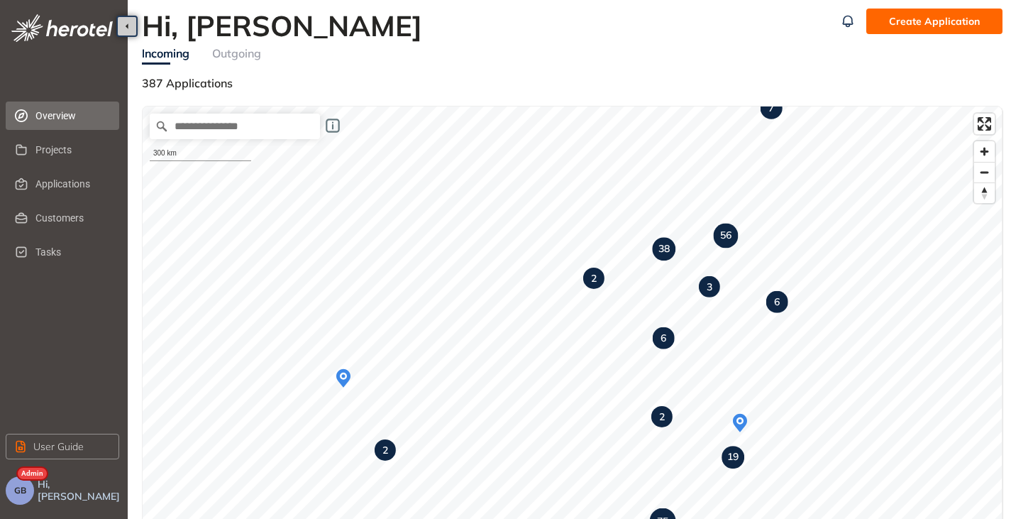
click at [21, 501] on button "GB" at bounding box center [20, 490] width 28 height 28
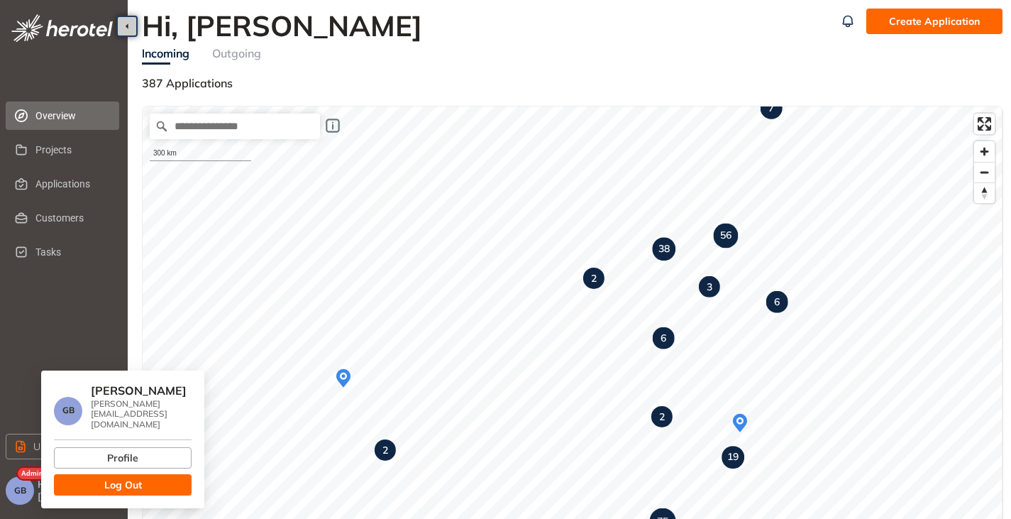
click at [104, 477] on span "Log Out" at bounding box center [123, 485] width 38 height 16
